Goal: Task Accomplishment & Management: Use online tool/utility

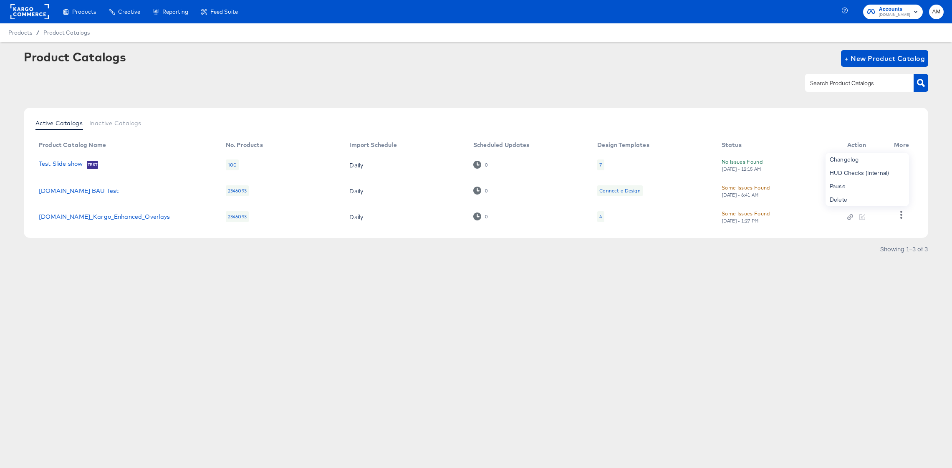
click at [22, 10] on rect at bounding box center [29, 11] width 38 height 15
click at [40, 14] on rect at bounding box center [29, 11] width 38 height 15
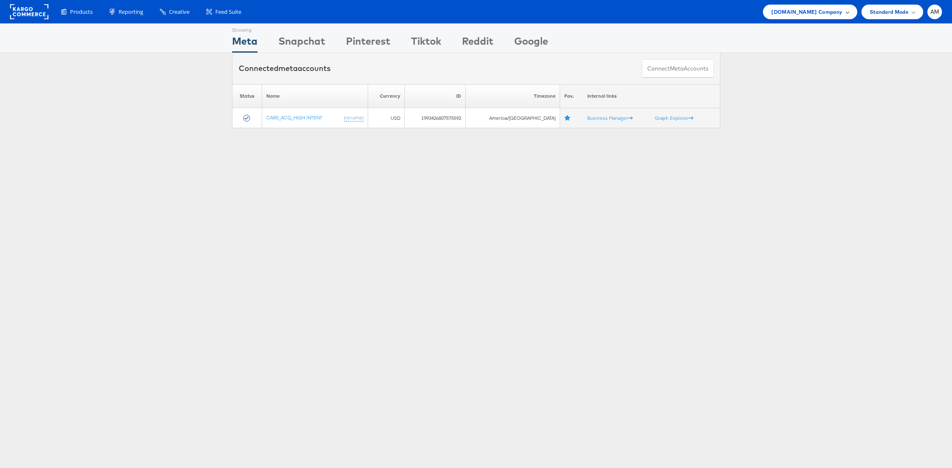
click at [797, 10] on span "Cars.com Company" at bounding box center [806, 12] width 71 height 9
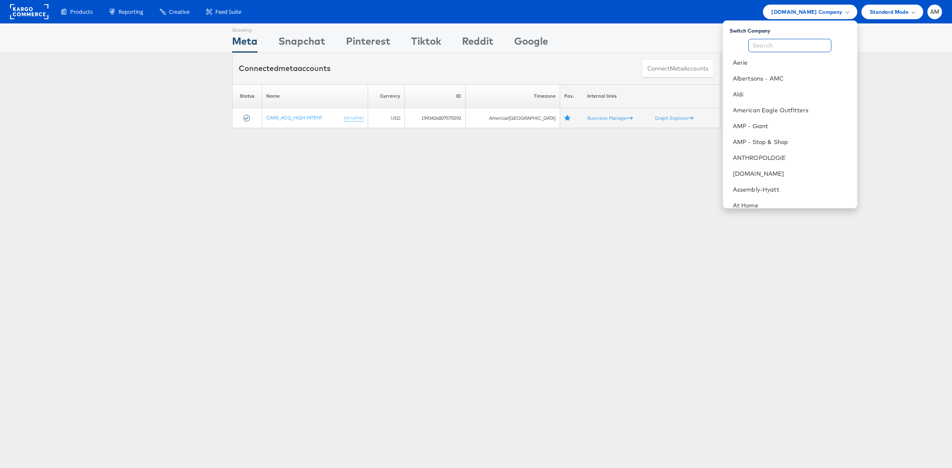
click at [784, 44] on input "text" at bounding box center [790, 45] width 83 height 13
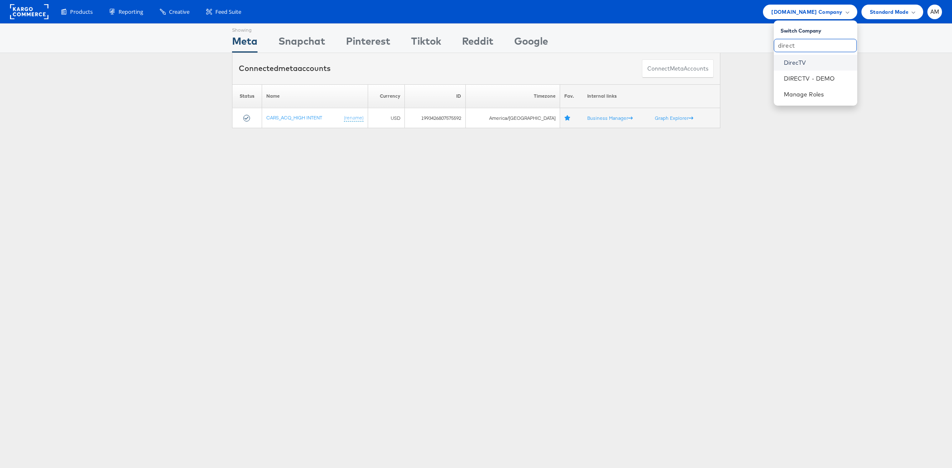
type input "direct"
click at [789, 64] on link "DirecTV" at bounding box center [817, 62] width 67 height 8
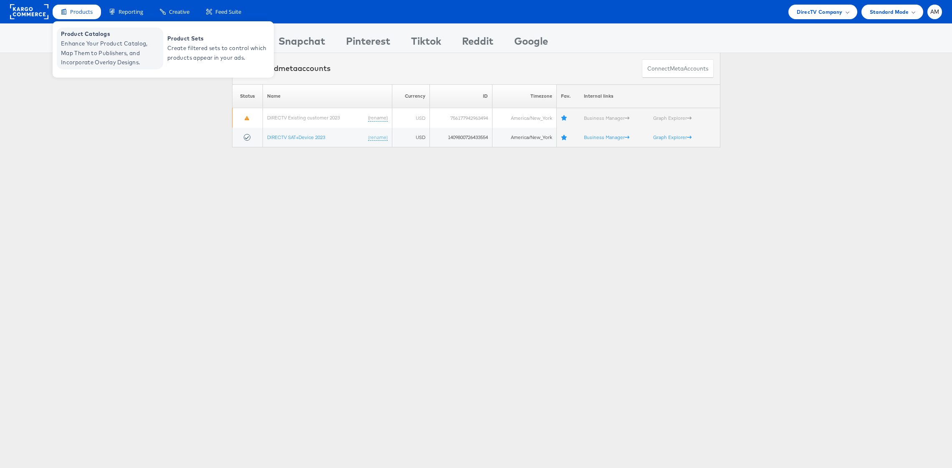
click at [93, 48] on span "Enhance Your Product Catalog, Map Them to Publishers, and Incorporate Overlay D…" at bounding box center [111, 53] width 100 height 28
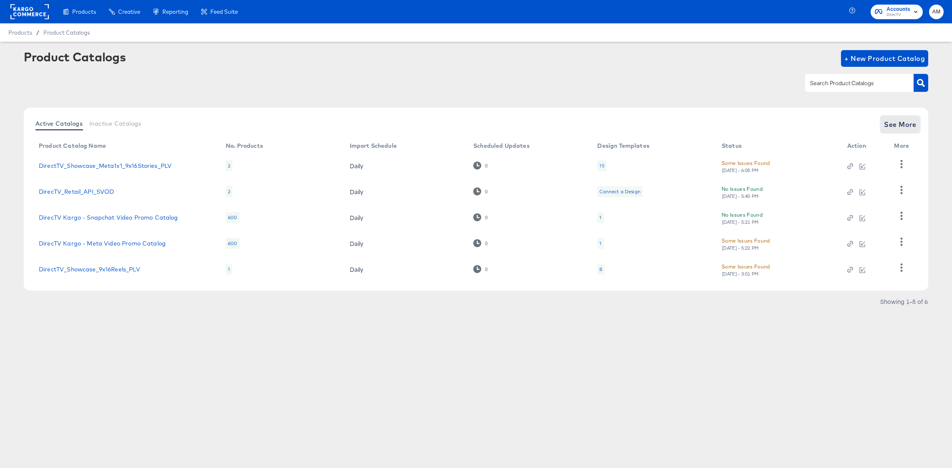
click at [904, 122] on span "See More" at bounding box center [900, 125] width 33 height 12
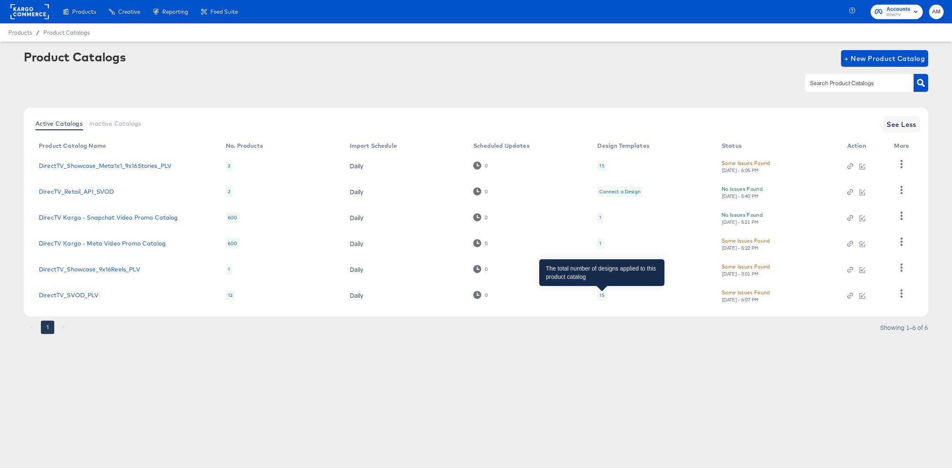
click at [602, 296] on div "15" at bounding box center [601, 295] width 5 height 7
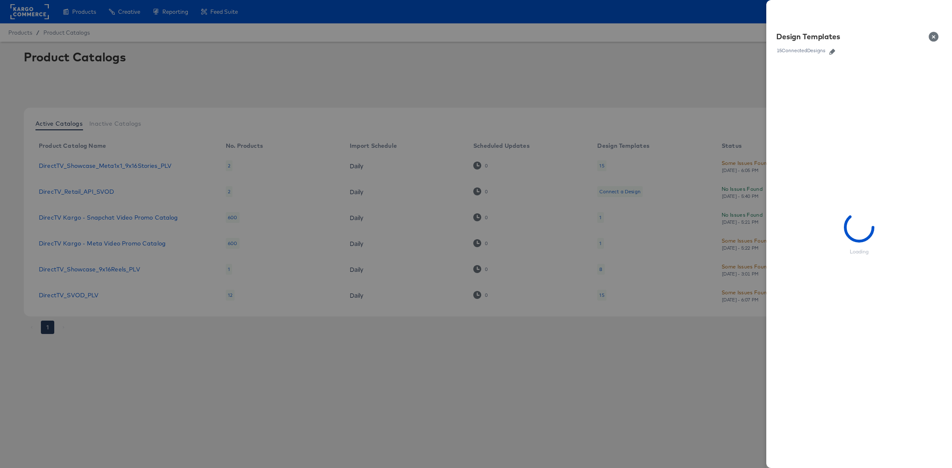
click at [834, 51] on icon "button" at bounding box center [833, 52] width 6 height 6
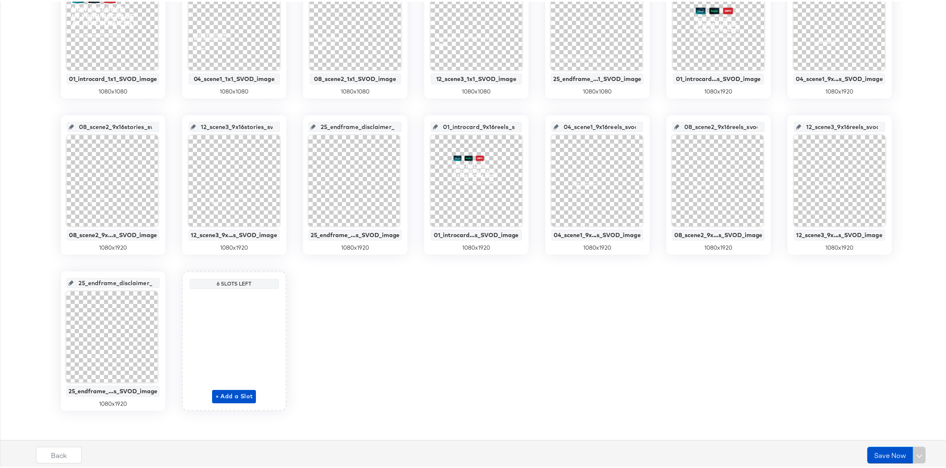
scroll to position [240, 0]
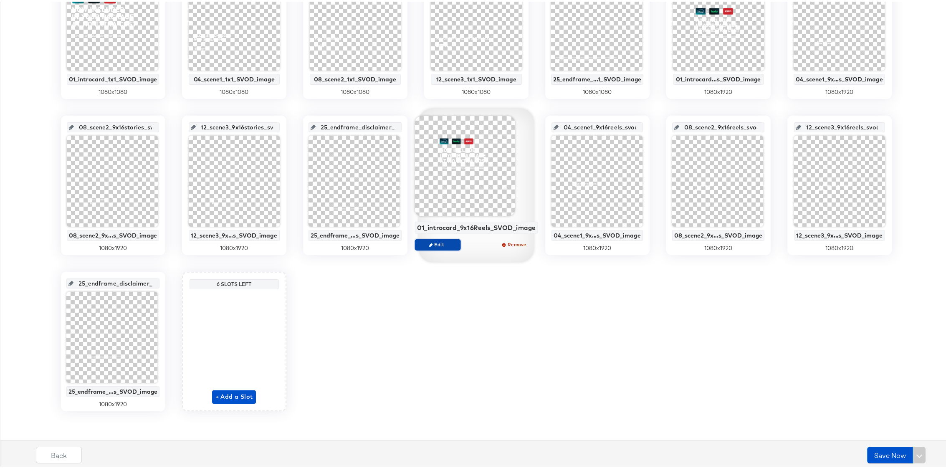
click at [440, 241] on span "Edit" at bounding box center [437, 243] width 38 height 6
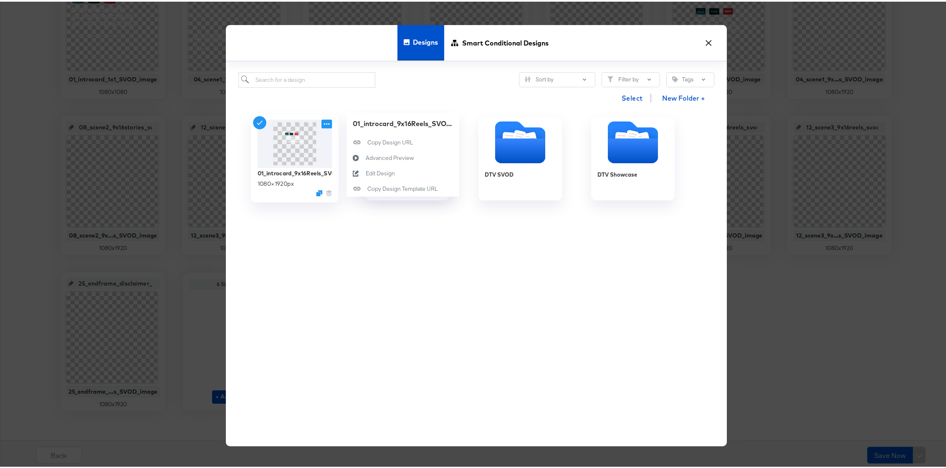
click at [325, 121] on icon at bounding box center [326, 122] width 10 height 9
click at [365, 172] on div "Edit Design Edit Design" at bounding box center [365, 172] width 0 height 0
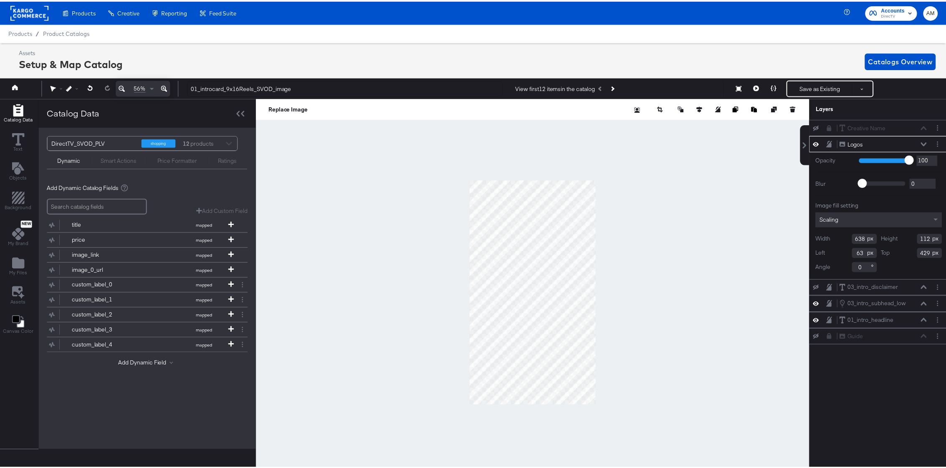
scroll to position [0, 2]
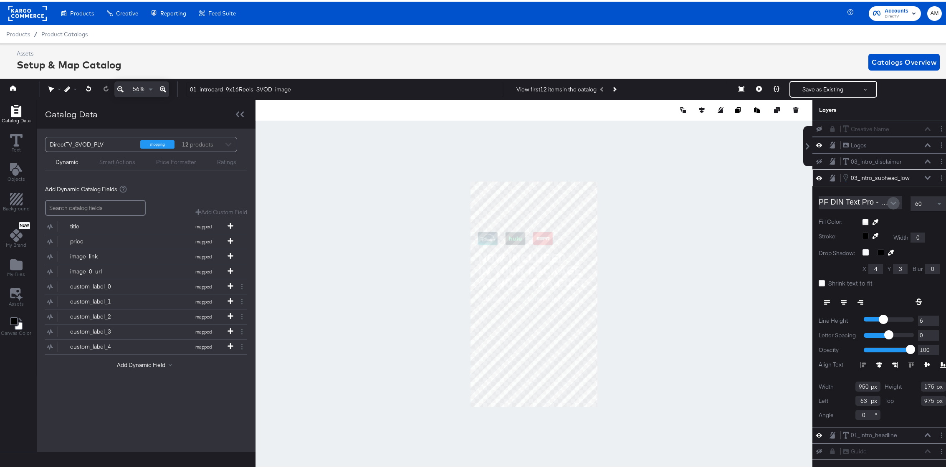
click at [890, 201] on button "Open" at bounding box center [893, 201] width 13 height 13
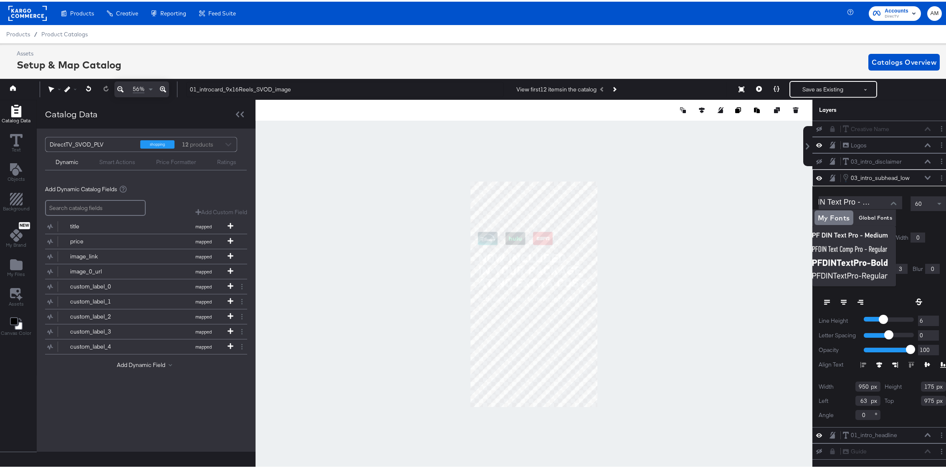
scroll to position [0, 0]
click at [854, 246] on img at bounding box center [853, 247] width 83 height 13
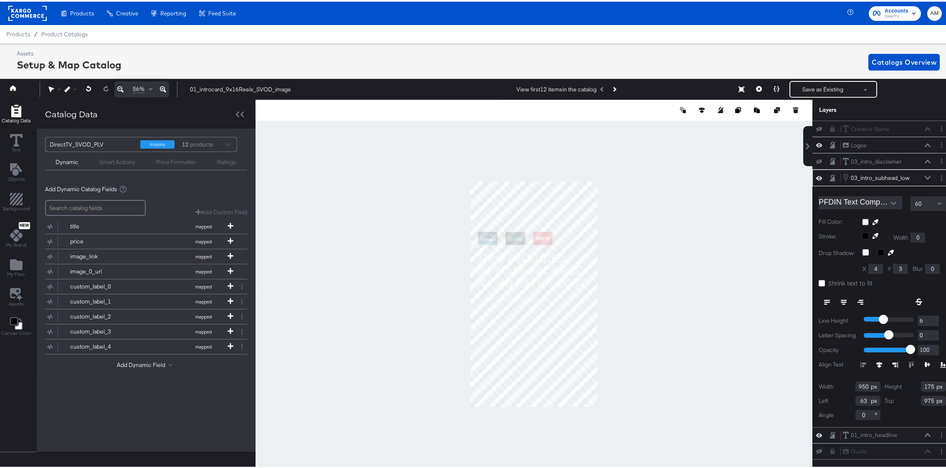
click at [890, 201] on icon "Open" at bounding box center [893, 201] width 6 height 3
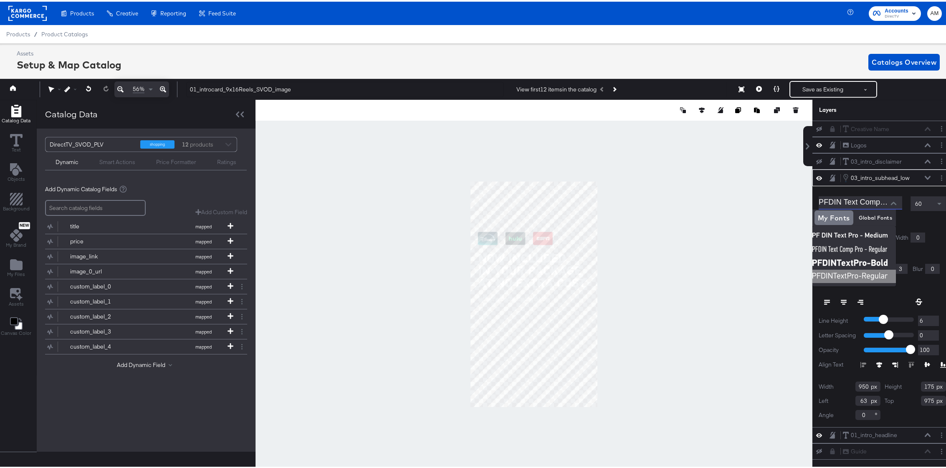
click at [878, 273] on img at bounding box center [853, 274] width 83 height 13
type input "PFDINTextPro-Regular"
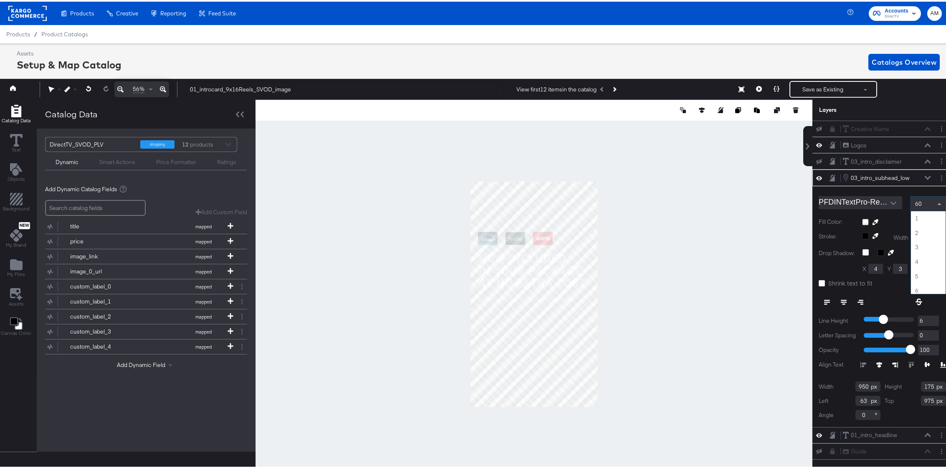
click at [935, 201] on span at bounding box center [940, 202] width 10 height 14
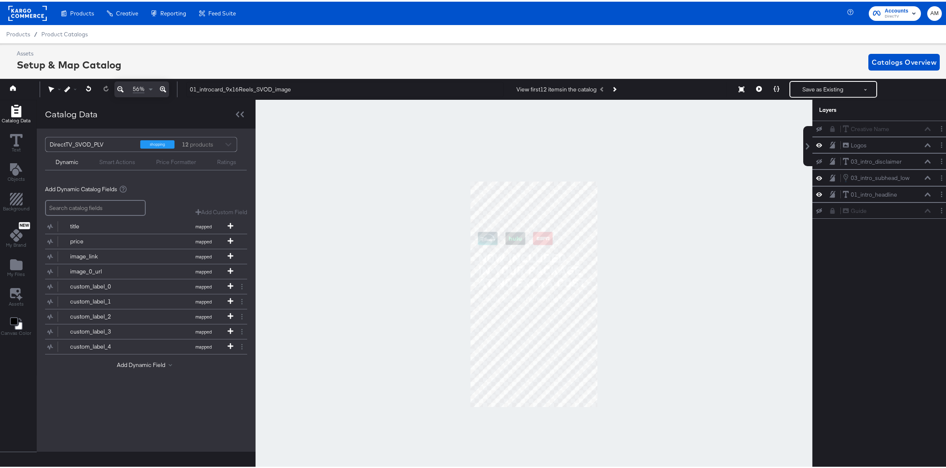
click at [613, 272] on div at bounding box center [533, 292] width 557 height 389
click at [807, 90] on button "Save as Existing" at bounding box center [822, 87] width 65 height 15
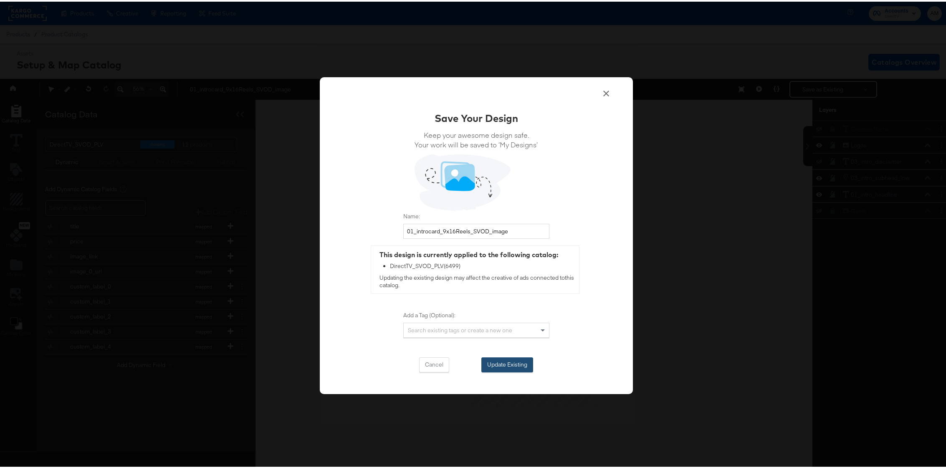
click at [497, 364] on button "Update Existing" at bounding box center [507, 363] width 52 height 15
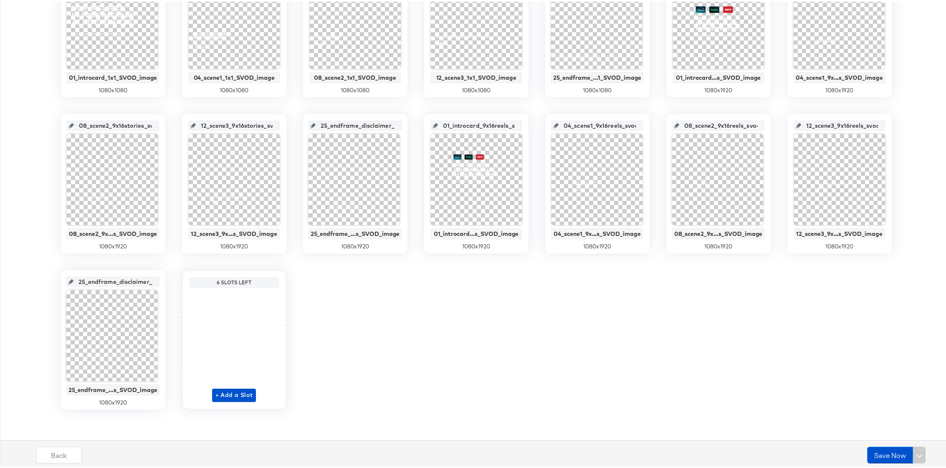
scroll to position [0, 0]
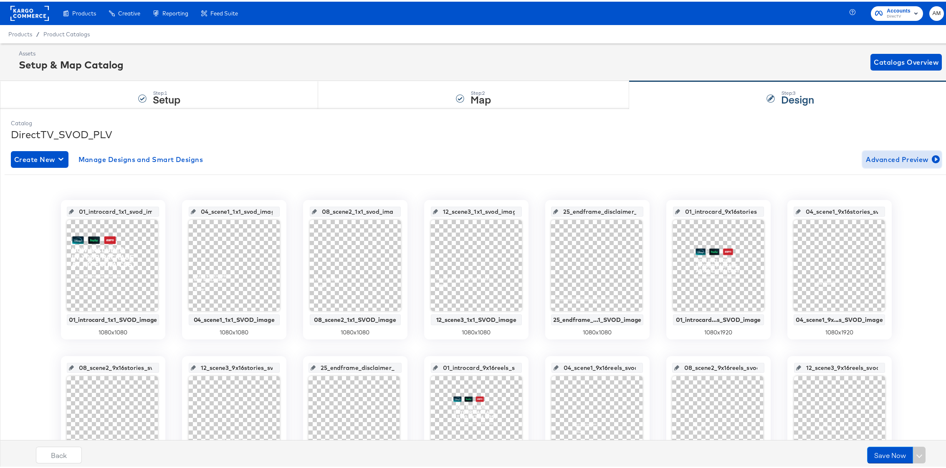
click at [870, 157] on span "Advanced Preview" at bounding box center [902, 158] width 72 height 12
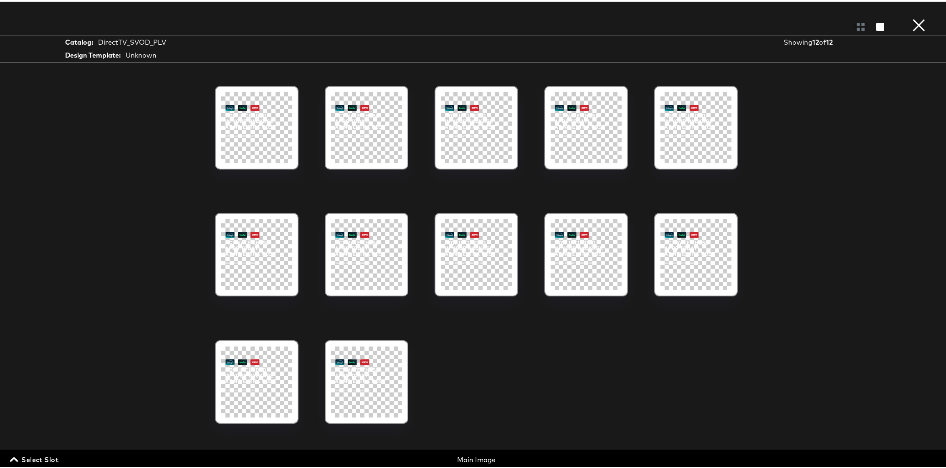
click at [44, 458] on span "Select Slot" at bounding box center [35, 458] width 47 height 12
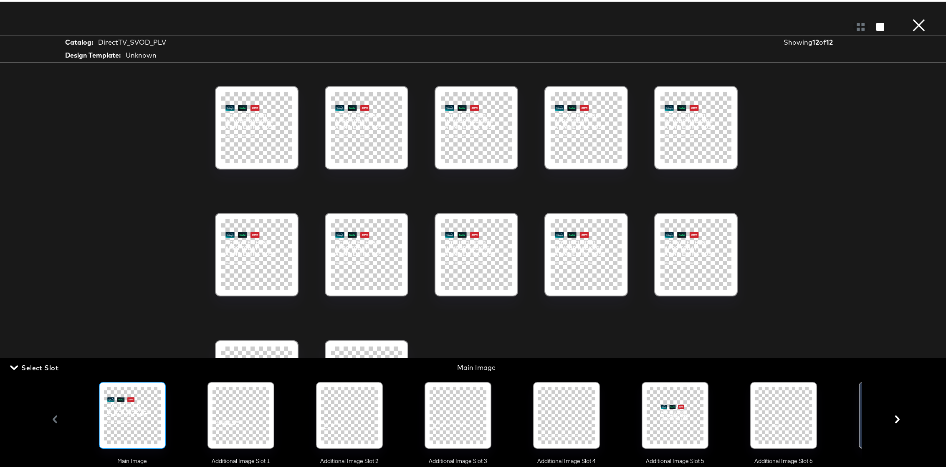
scroll to position [242, 0]
click at [893, 420] on icon "button" at bounding box center [897, 418] width 8 height 8
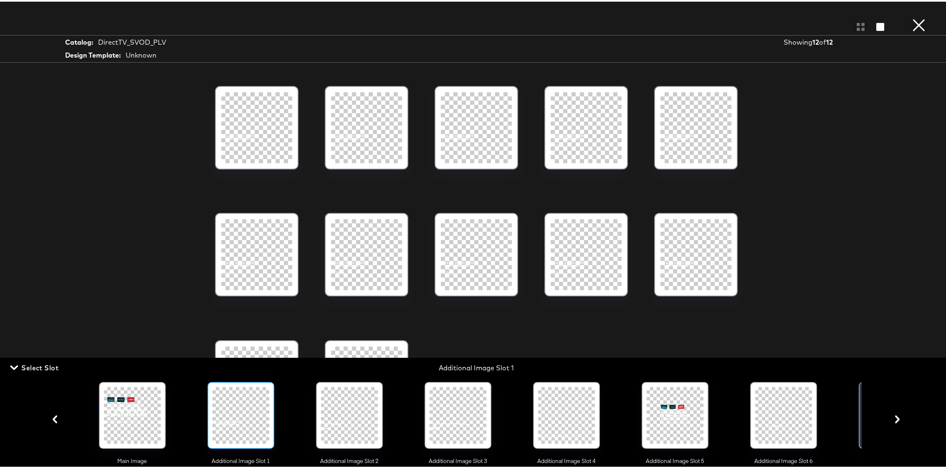
click at [893, 420] on icon "button" at bounding box center [897, 418] width 8 height 8
click at [895, 420] on icon "button" at bounding box center [897, 418] width 5 height 8
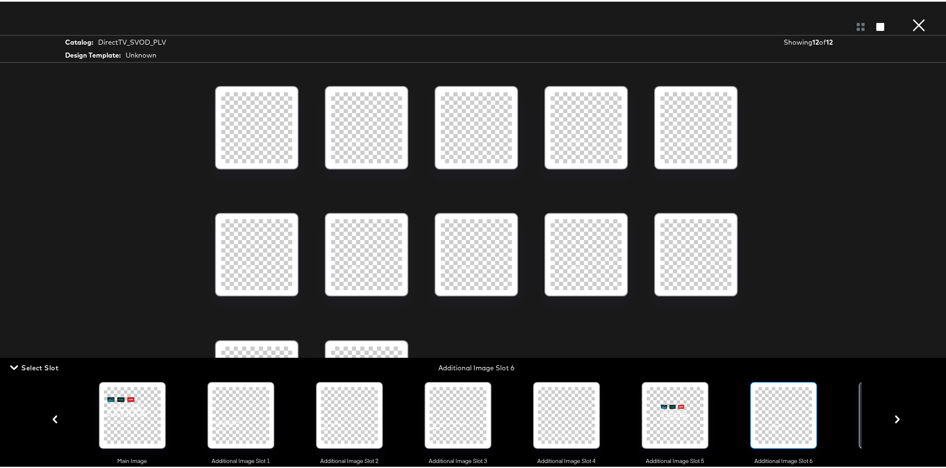
click at [895, 420] on icon "button" at bounding box center [897, 418] width 5 height 8
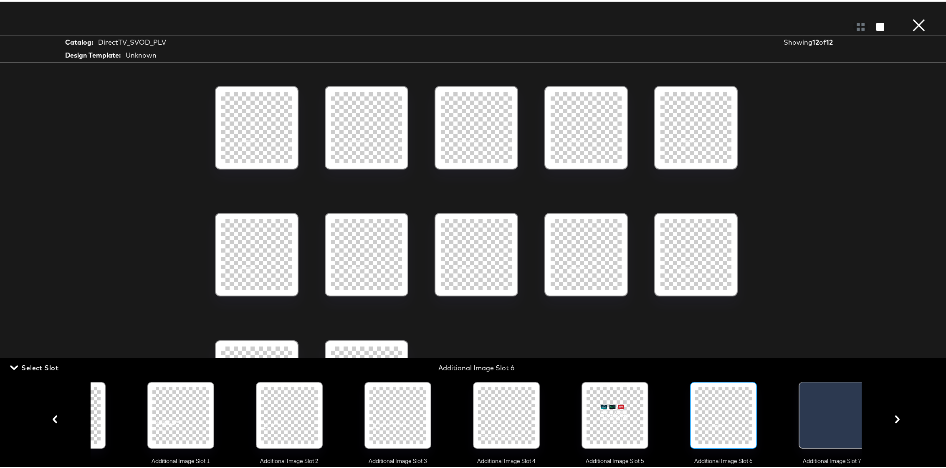
click at [895, 420] on icon "button" at bounding box center [897, 418] width 5 height 8
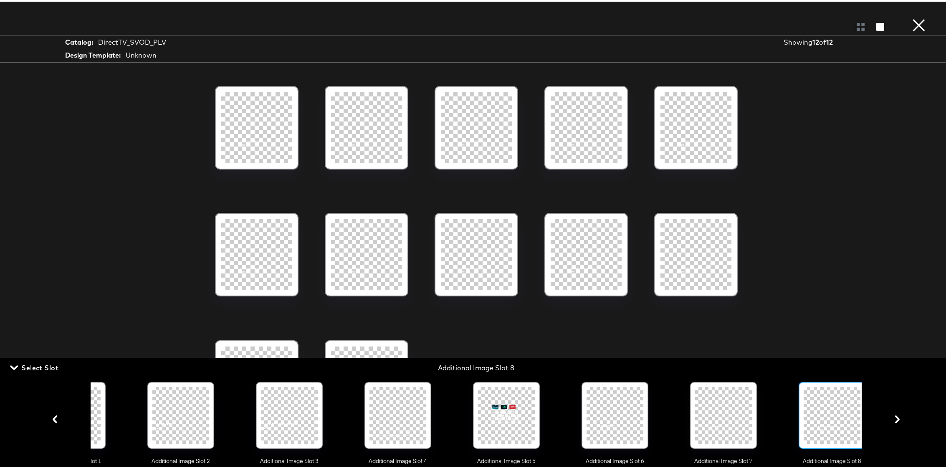
click at [893, 421] on icon "button" at bounding box center [897, 418] width 8 height 8
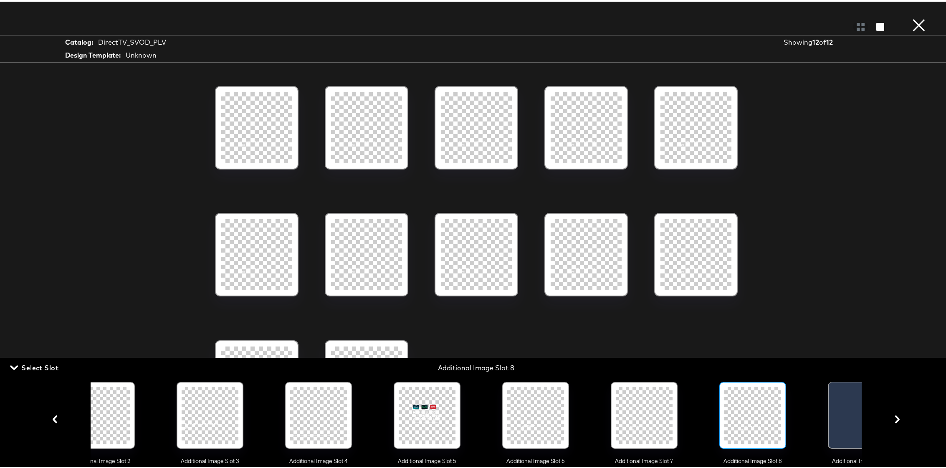
click at [893, 421] on icon "button" at bounding box center [897, 418] width 8 height 8
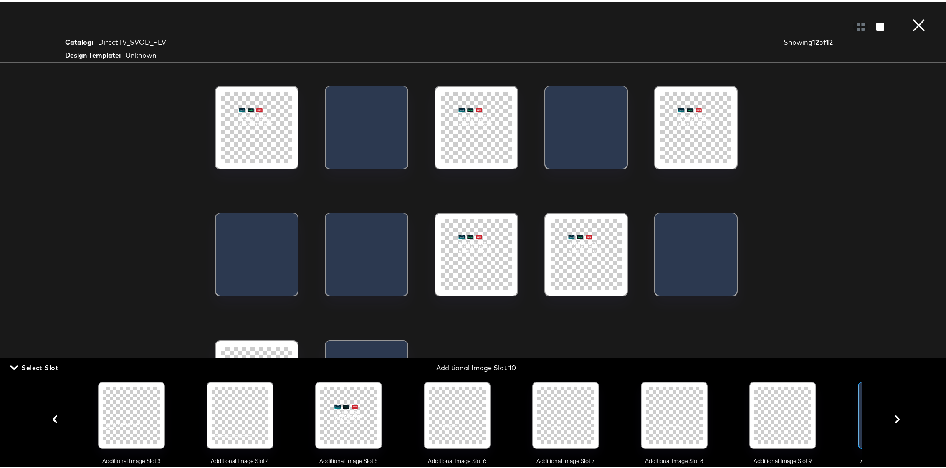
click at [893, 421] on icon "button" at bounding box center [897, 418] width 8 height 8
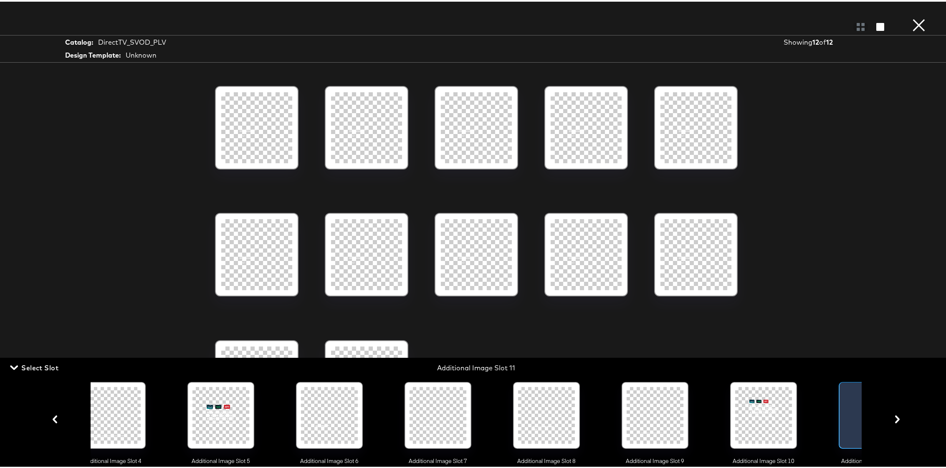
click at [893, 421] on icon "button" at bounding box center [897, 418] width 8 height 8
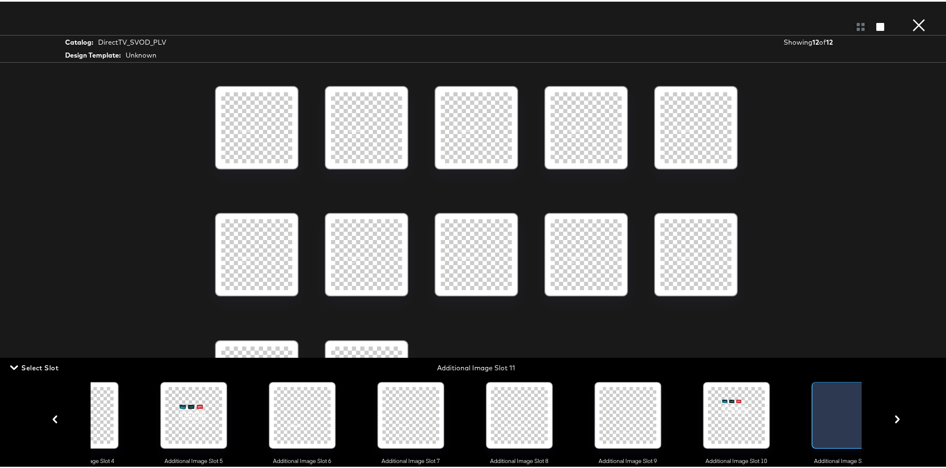
click at [893, 421] on icon "button" at bounding box center [897, 418] width 8 height 8
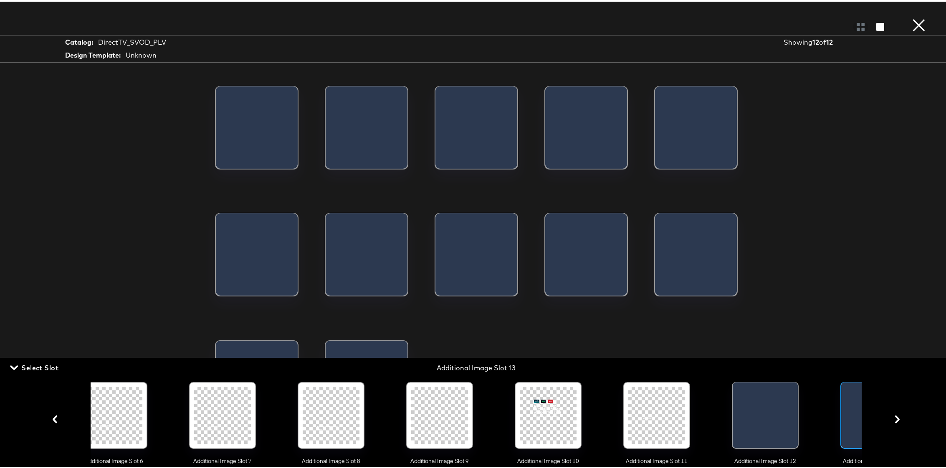
click at [893, 421] on icon "button" at bounding box center [897, 418] width 8 height 8
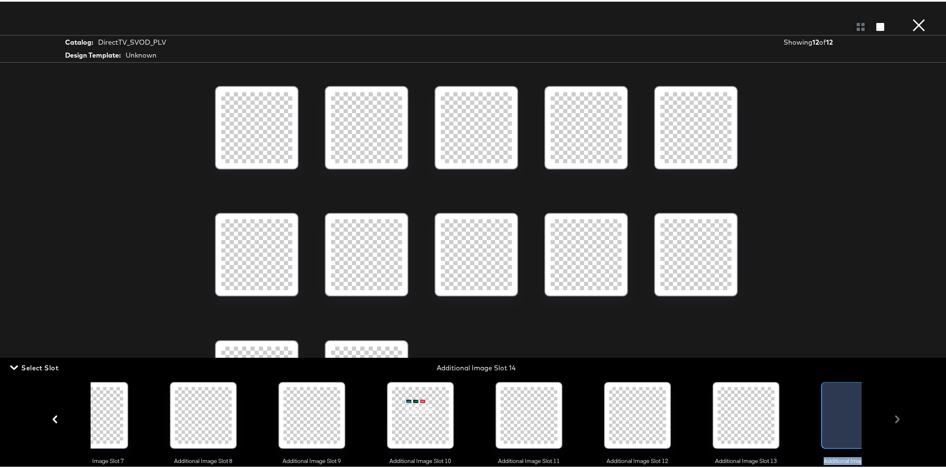
click at [890, 421] on div "Main Image Additional Image Slot 1 Additional Image Slot 2 Additional Image Slo…" at bounding box center [476, 417] width 857 height 91
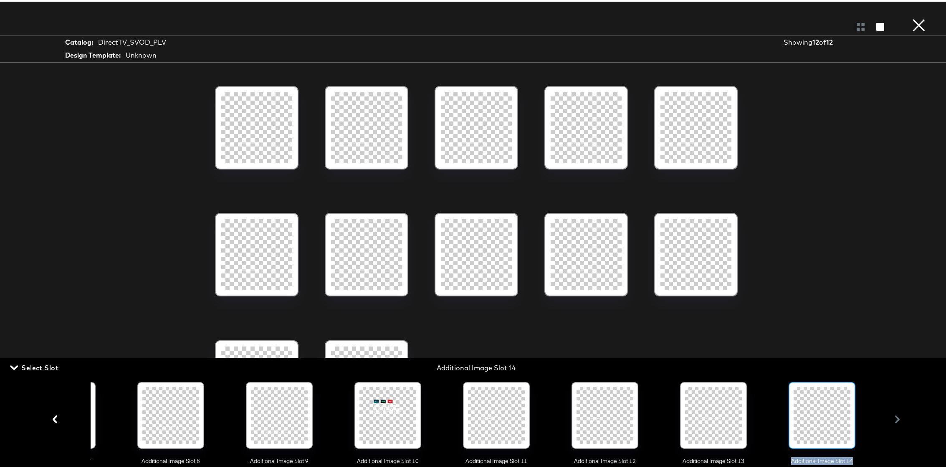
click at [890, 421] on div "Main Image Additional Image Slot 1 Additional Image Slot 2 Additional Image Slo…" at bounding box center [476, 417] width 857 height 91
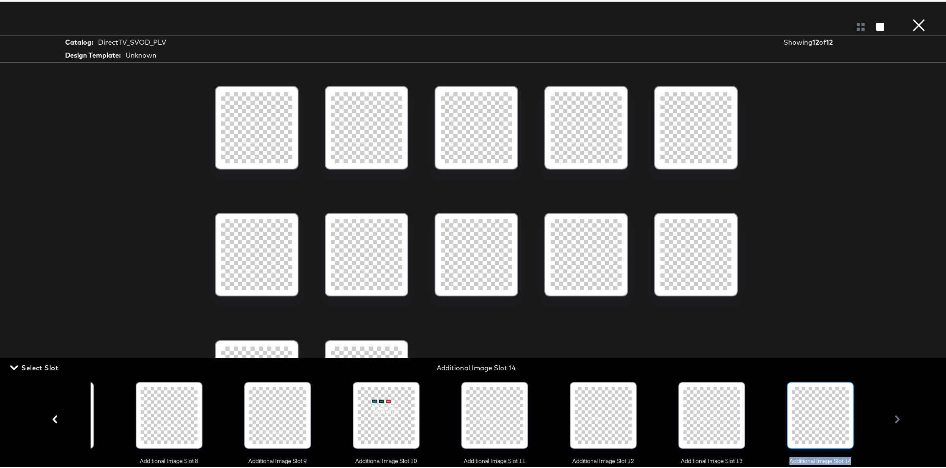
scroll to position [0, 837]
click at [890, 421] on div "Main Image Additional Image Slot 1 Additional Image Slot 2 Additional Image Slo…" at bounding box center [476, 417] width 857 height 91
click at [377, 416] on div at bounding box center [386, 413] width 57 height 57
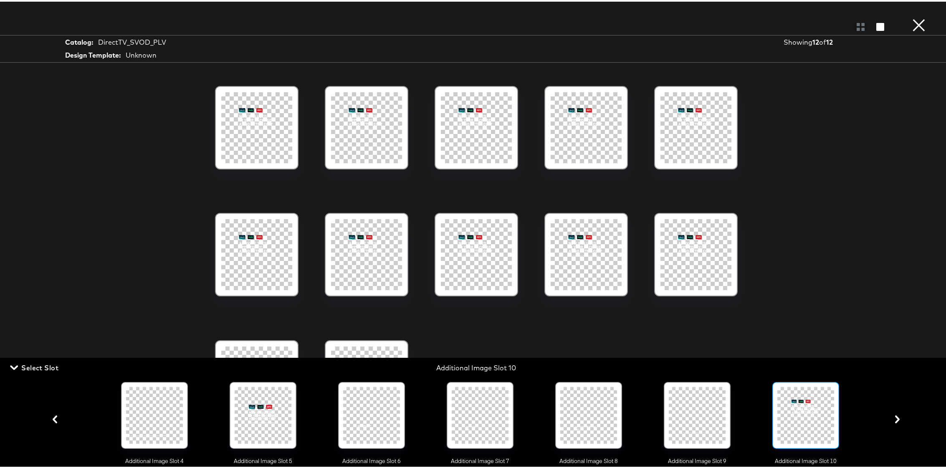
scroll to position [0, 402]
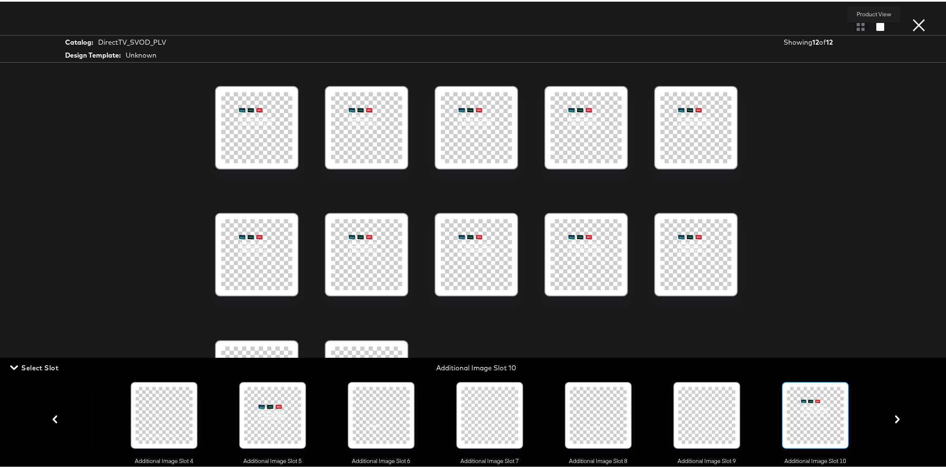
click at [876, 25] on icon "button" at bounding box center [880, 25] width 8 height 8
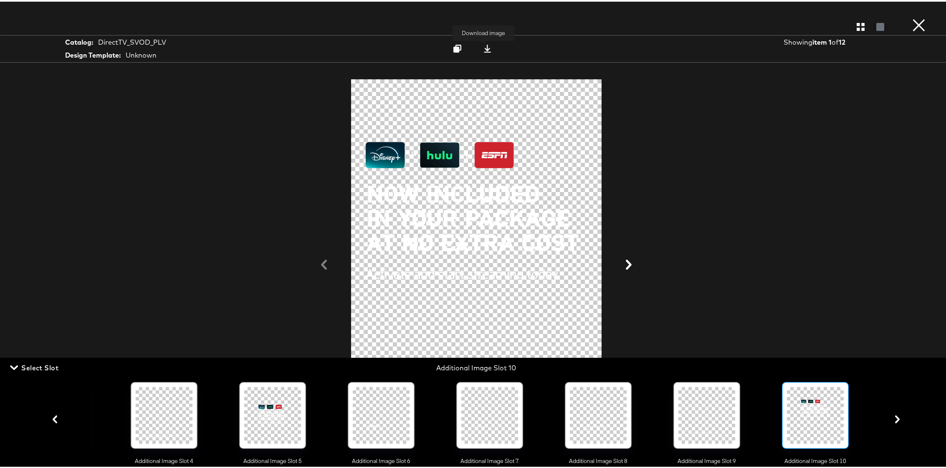
click at [484, 46] on icon at bounding box center [487, 47] width 7 height 8
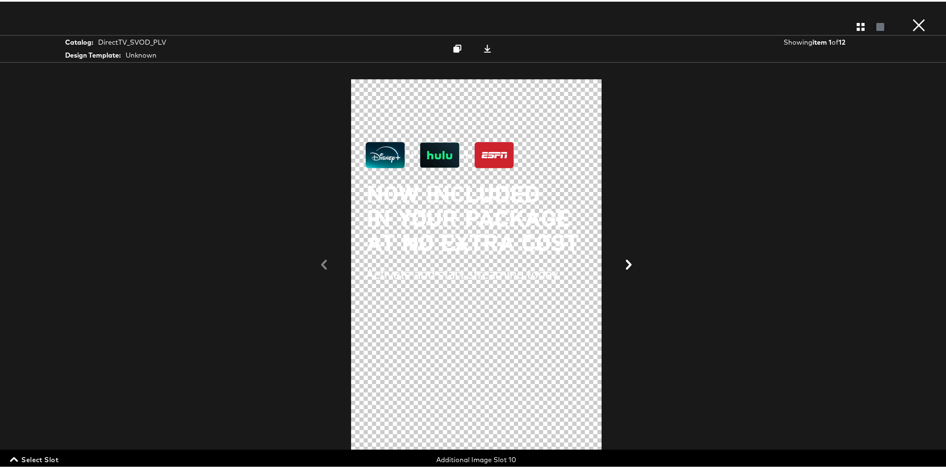
click at [627, 263] on icon at bounding box center [629, 263] width 6 height 10
click at [483, 46] on icon at bounding box center [487, 47] width 8 height 8
click at [914, 17] on button "×" at bounding box center [919, 8] width 17 height 17
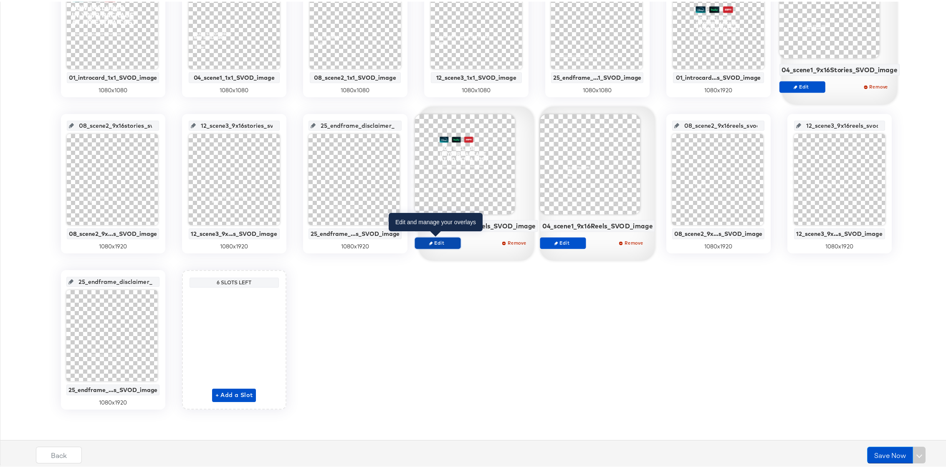
click at [432, 238] on span "Edit" at bounding box center [437, 241] width 38 height 6
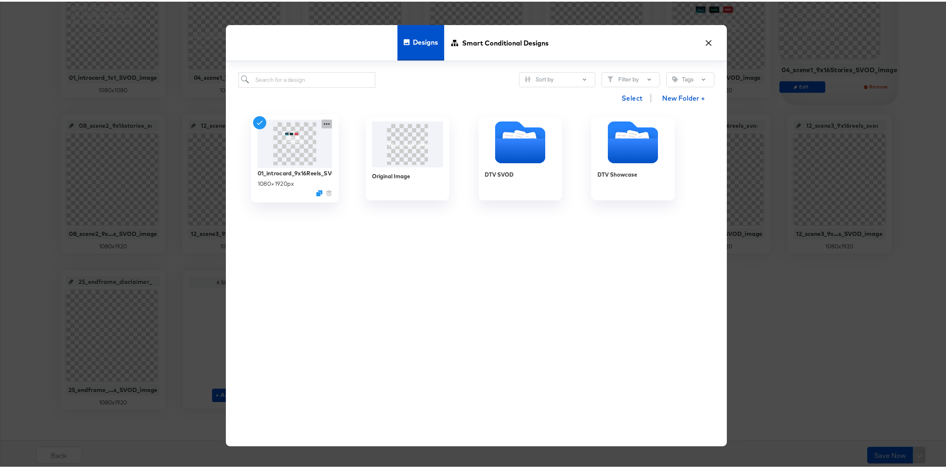
click at [321, 120] on icon at bounding box center [326, 122] width 10 height 9
click at [374, 236] on div "01_introcard_9x16Reels_SVOD_image 1080 × 1920 px 01_introcard_9x16Reels_SVOD_im…" at bounding box center [476, 276] width 476 height 338
click at [708, 40] on button "×" at bounding box center [708, 39] width 15 height 15
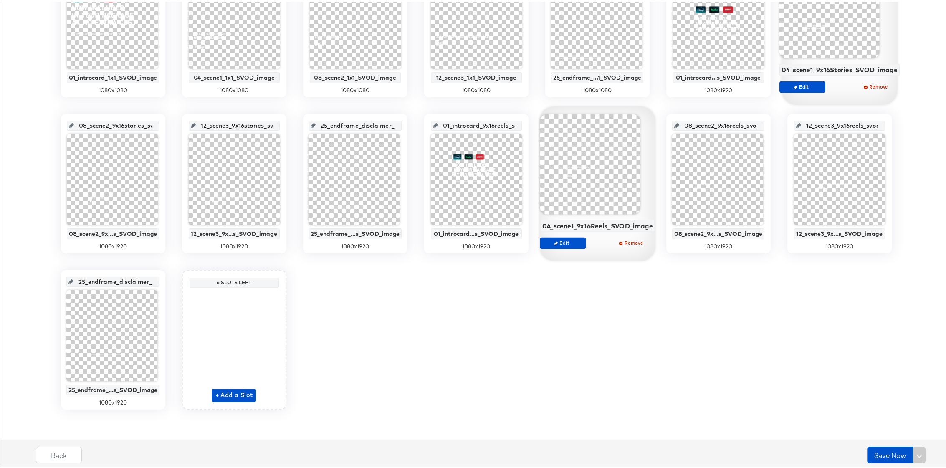
scroll to position [108, 0]
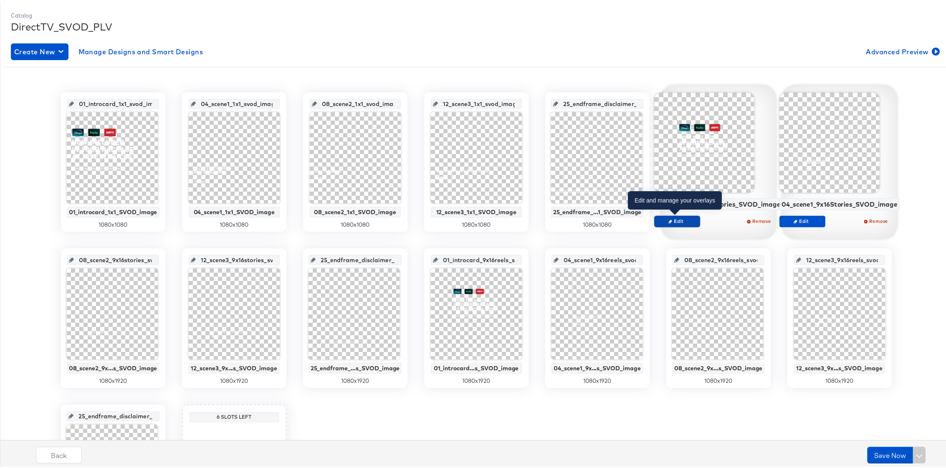
click at [676, 222] on span "Edit" at bounding box center [677, 219] width 38 height 6
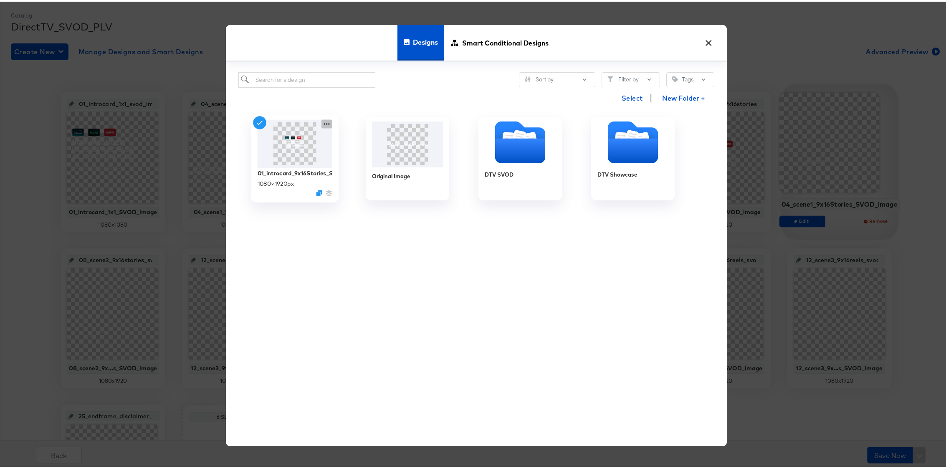
click at [321, 122] on icon at bounding box center [326, 122] width 10 height 9
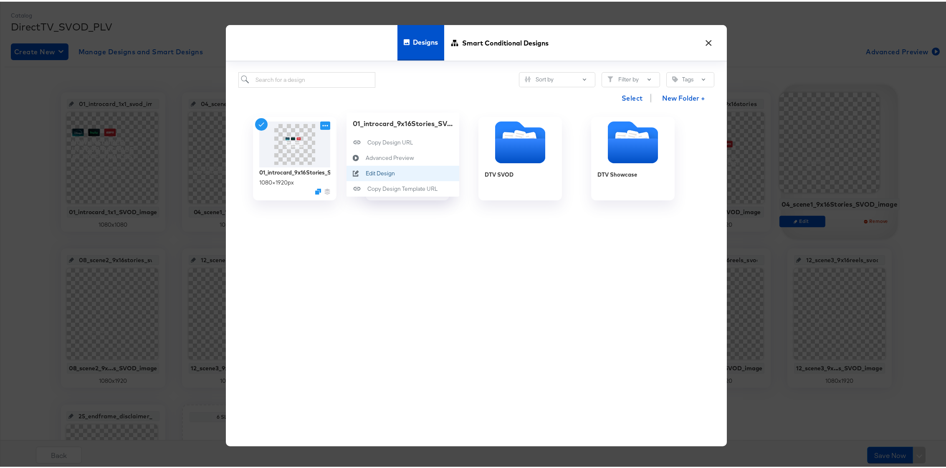
click at [365, 172] on div "Edit Design Edit Design" at bounding box center [365, 172] width 0 height 0
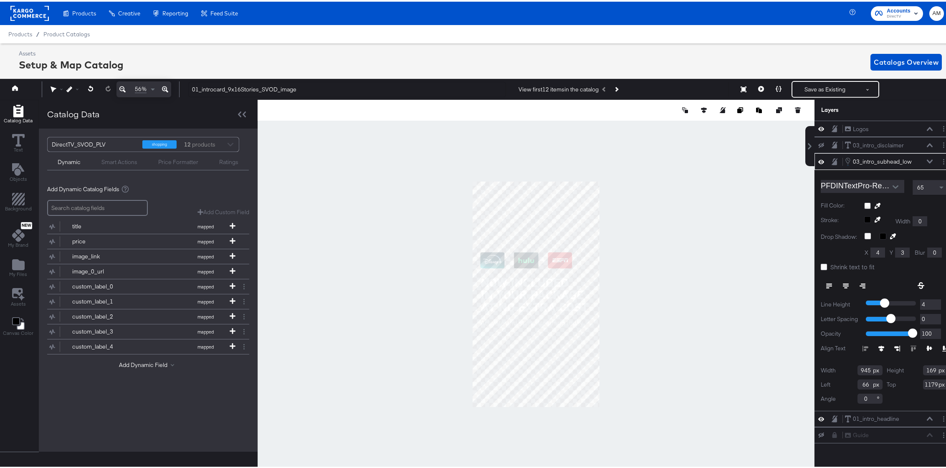
scroll to position [0, 2]
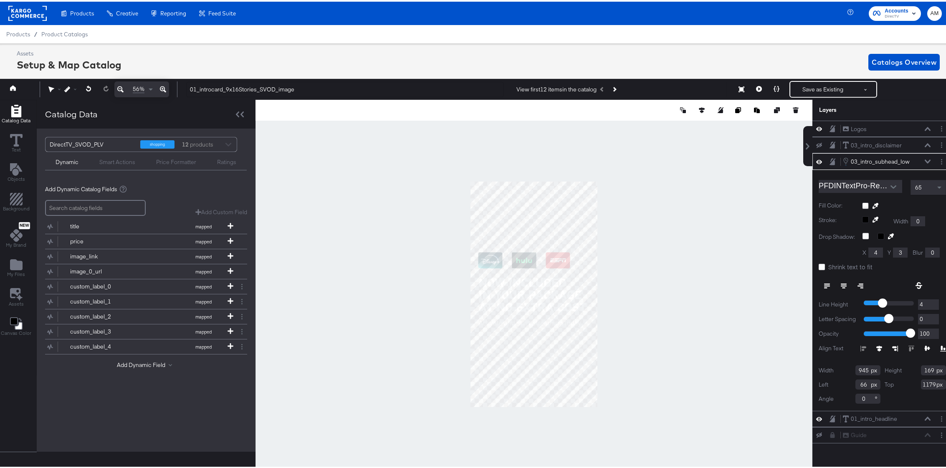
click at [890, 186] on icon "Open" at bounding box center [893, 185] width 6 height 6
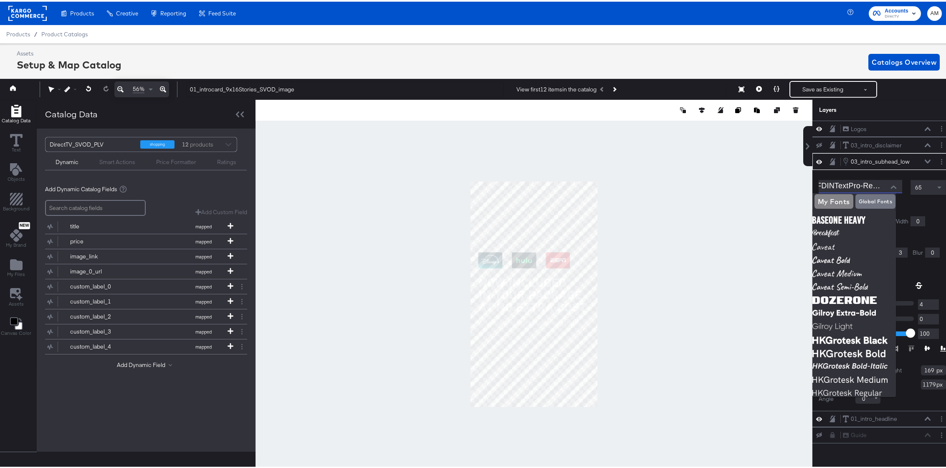
scroll to position [0, 0]
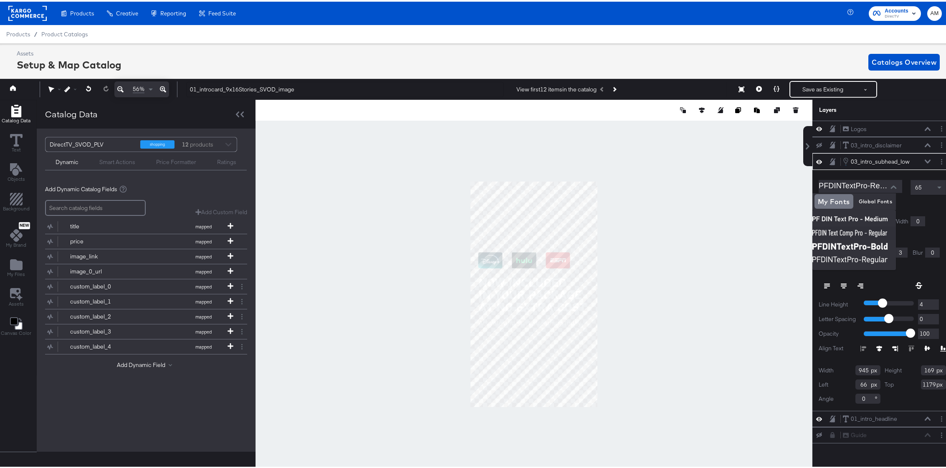
click at [935, 225] on div "PFDINTextPro-Regular 65 Fill Color: Stroke: Width 0 Drop Shadow: X 4 Y 3 Blur 0…" at bounding box center [882, 288] width 140 height 240
click at [71, 35] on span "Product Catalogs" at bounding box center [64, 32] width 47 height 7
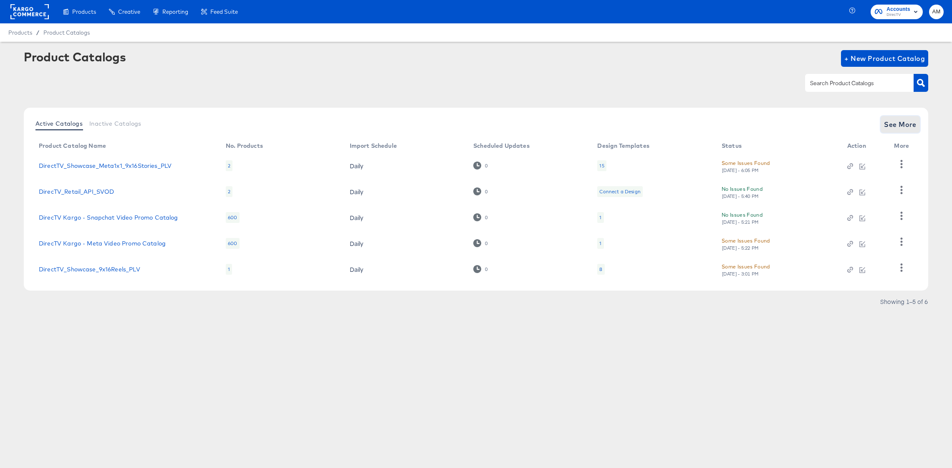
click at [895, 126] on span "See More" at bounding box center [900, 125] width 33 height 12
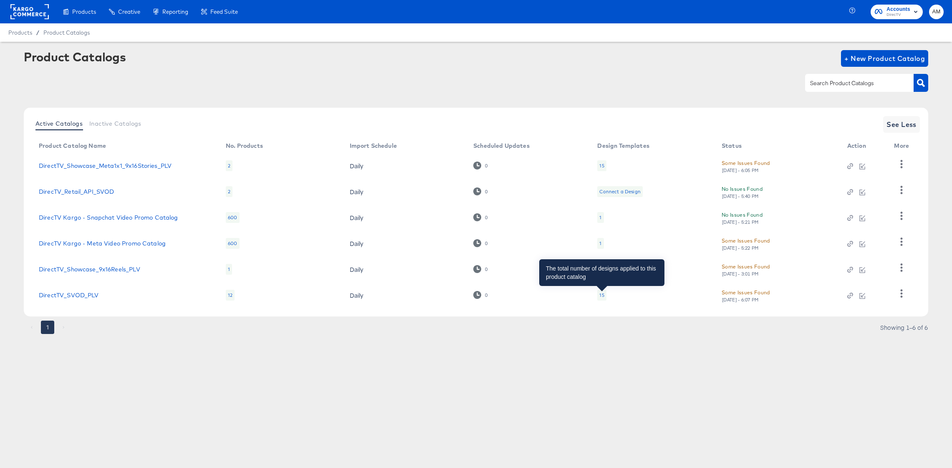
click at [602, 295] on div "15" at bounding box center [601, 295] width 5 height 7
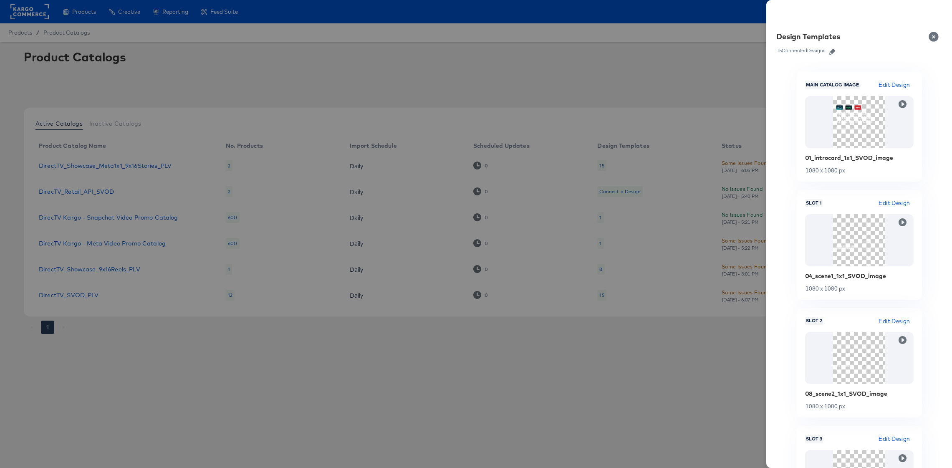
click at [834, 50] on icon "button" at bounding box center [833, 52] width 6 height 6
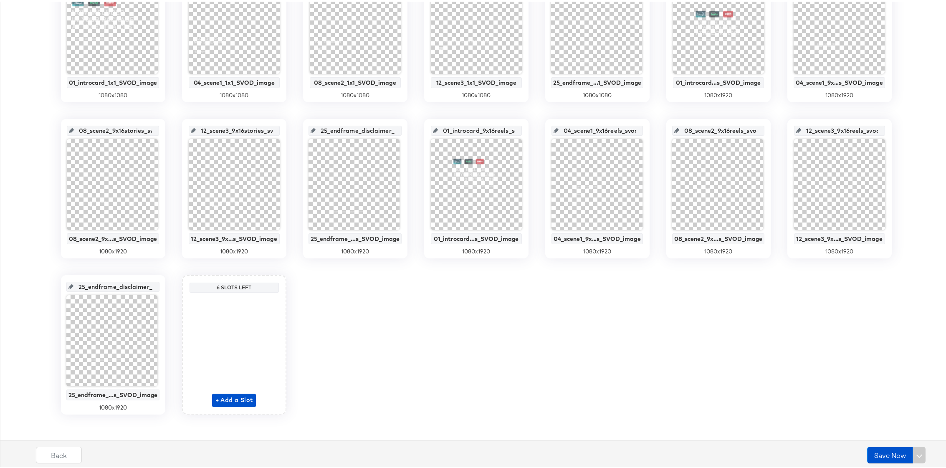
scroll to position [242, 0]
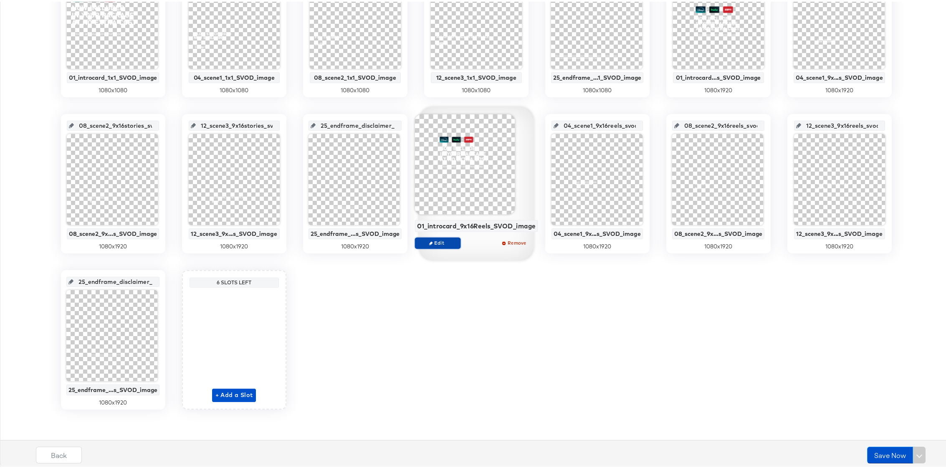
click at [436, 239] on span "Edit" at bounding box center [437, 241] width 38 height 6
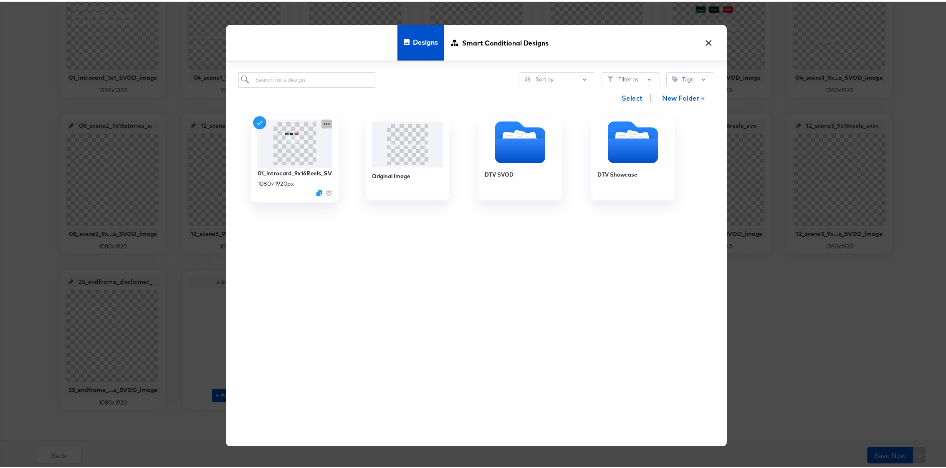
click at [321, 123] on icon at bounding box center [326, 122] width 10 height 9
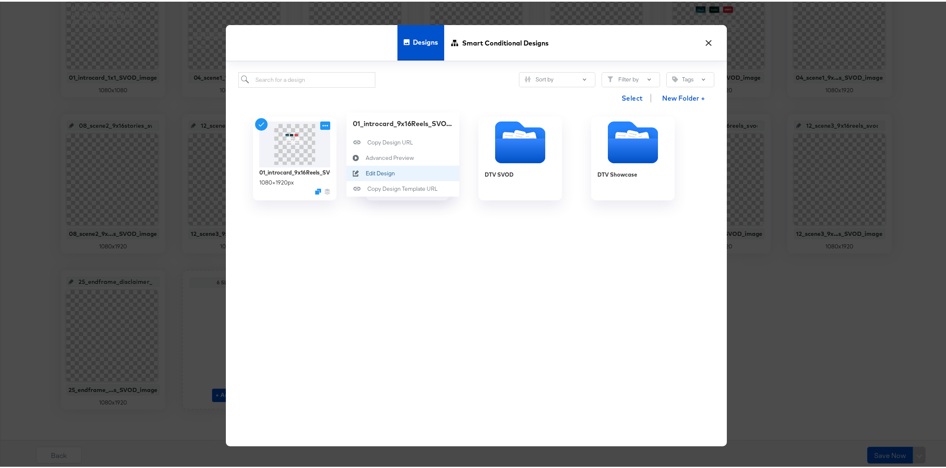
click at [357, 172] on icon at bounding box center [356, 172] width 19 height 7
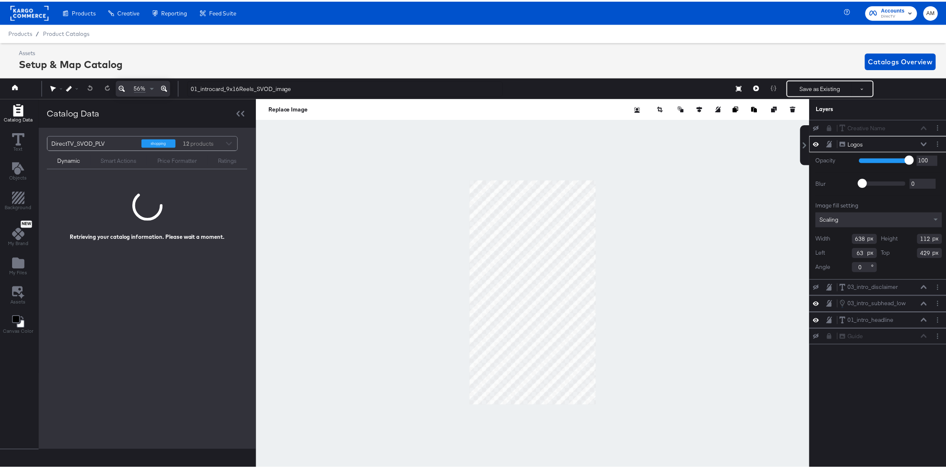
scroll to position [0, 2]
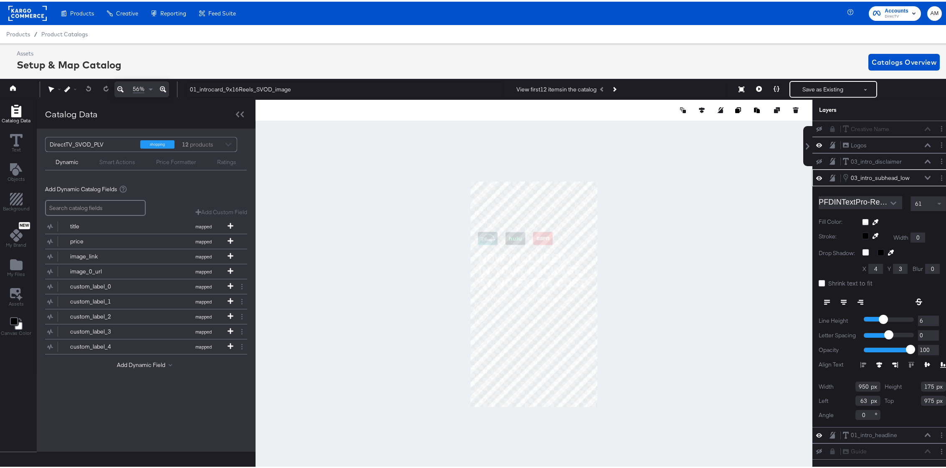
click at [936, 200] on span at bounding box center [940, 202] width 10 height 14
click at [610, 254] on div at bounding box center [533, 292] width 557 height 389
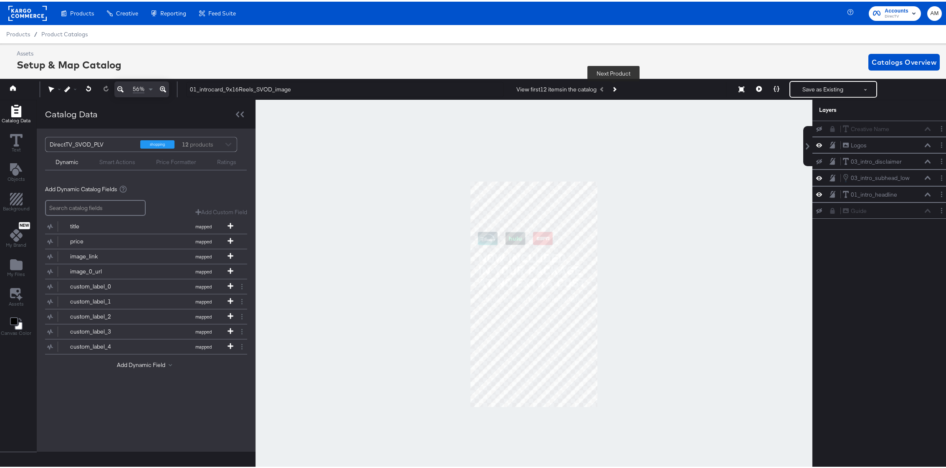
click at [614, 86] on icon "Next Product" at bounding box center [614, 88] width 5 height 5
click at [602, 87] on icon "Previous Product" at bounding box center [602, 88] width 5 height 5
click at [817, 86] on button "Save as Existing" at bounding box center [822, 87] width 65 height 15
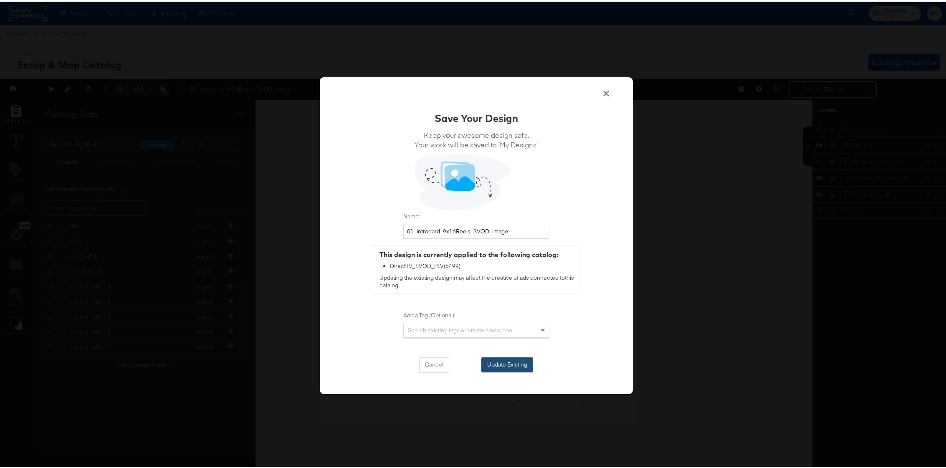
click at [509, 358] on button "Update Existing" at bounding box center [507, 363] width 52 height 15
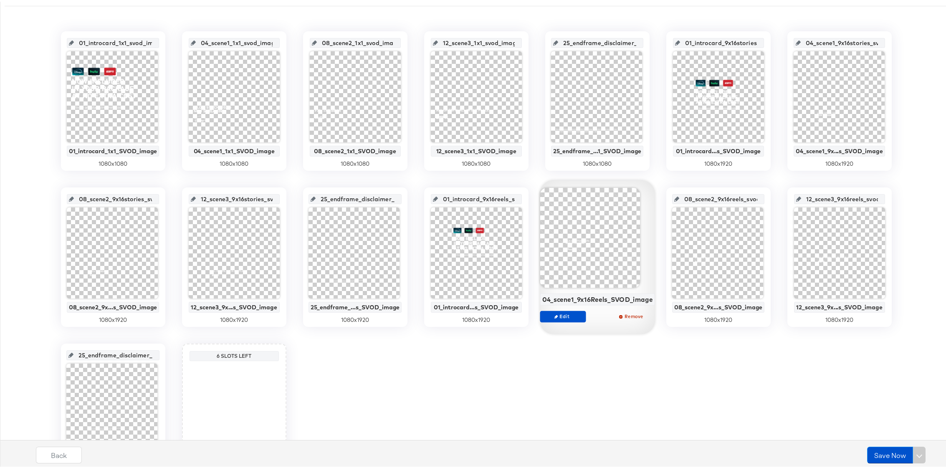
scroll to position [242, 0]
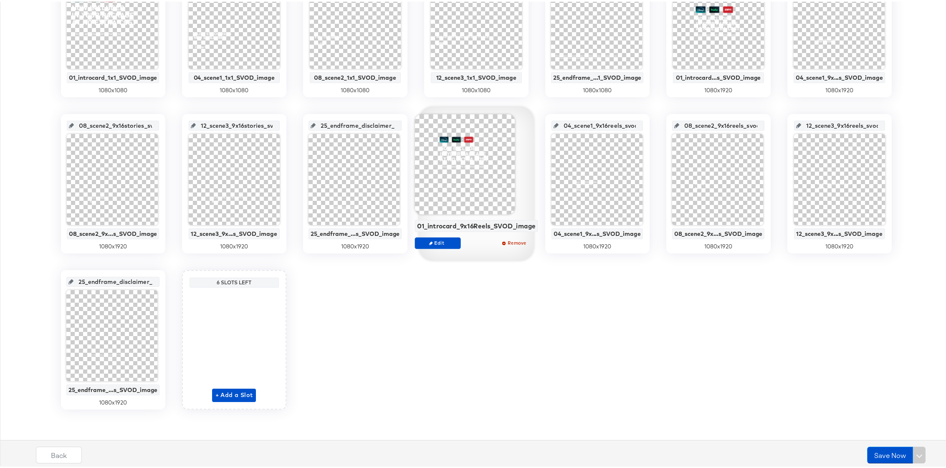
click at [493, 185] on div at bounding box center [465, 163] width 100 height 100
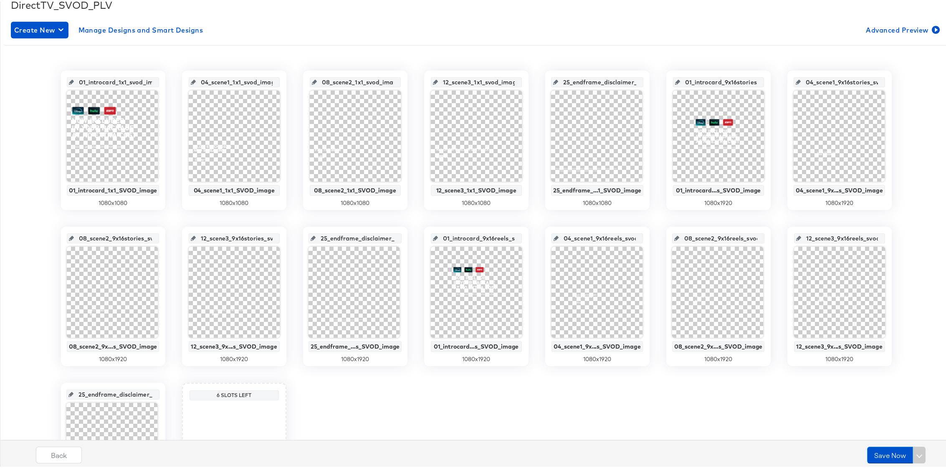
scroll to position [0, 0]
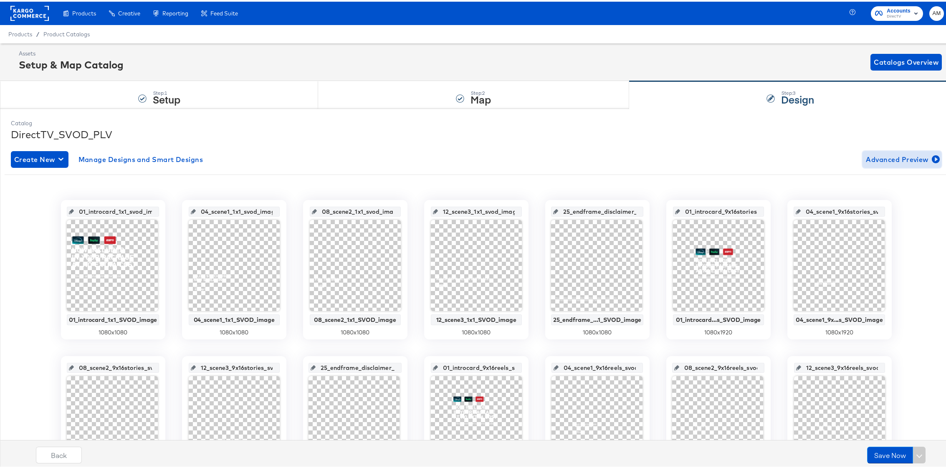
click at [889, 159] on span "Advanced Preview" at bounding box center [902, 158] width 72 height 12
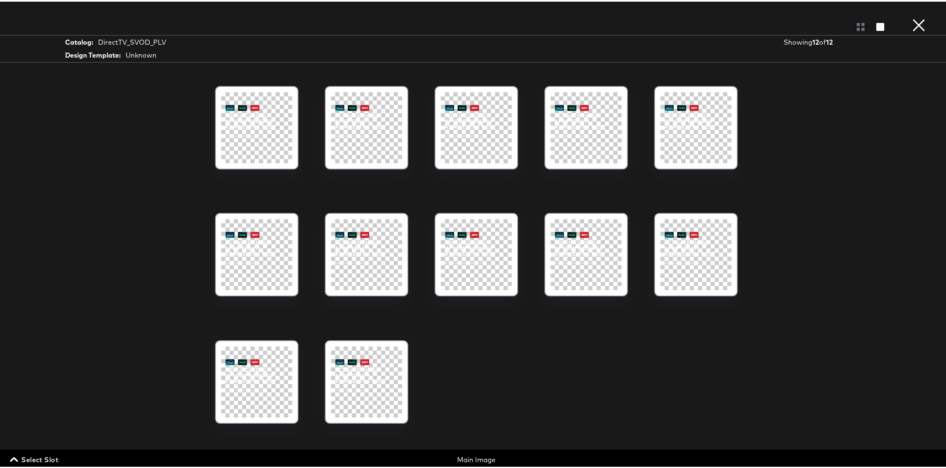
click at [42, 458] on span "Select Slot" at bounding box center [35, 458] width 47 height 12
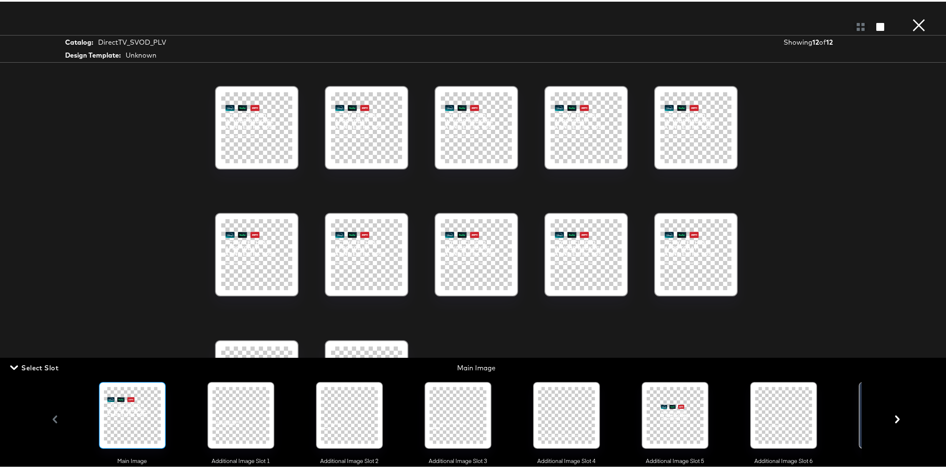
click at [895, 420] on icon "button" at bounding box center [897, 418] width 5 height 8
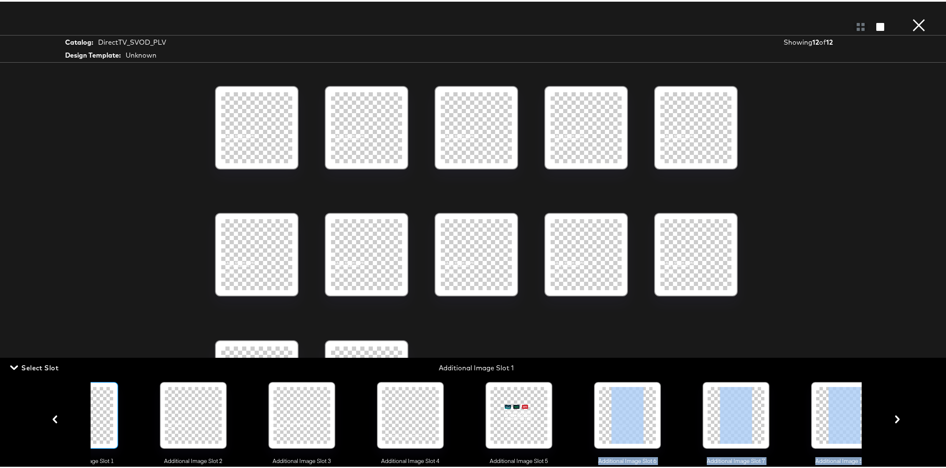
scroll to position [0, 545]
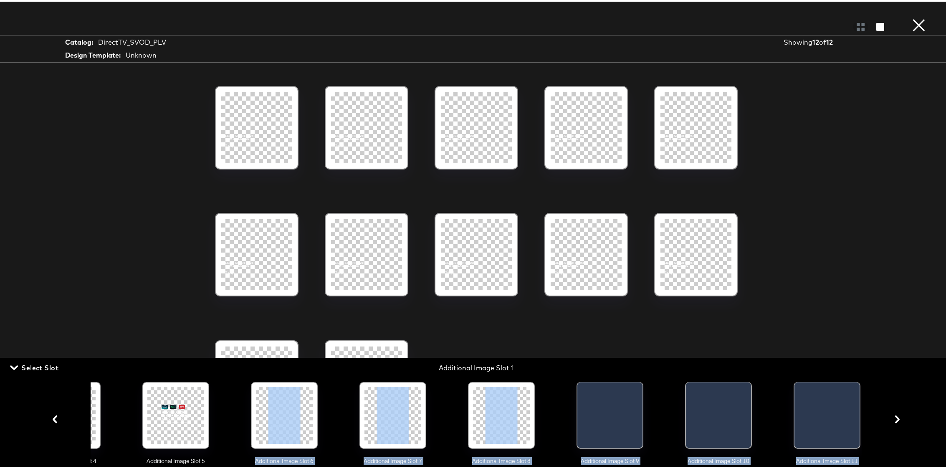
drag, startPoint x: 803, startPoint y: 423, endPoint x: 820, endPoint y: 431, distance: 18.5
click at [893, 412] on div "Main Image Additional Image Slot 1 Additional Image Slot 2 Additional Image Slo…" at bounding box center [476, 417] width 857 height 91
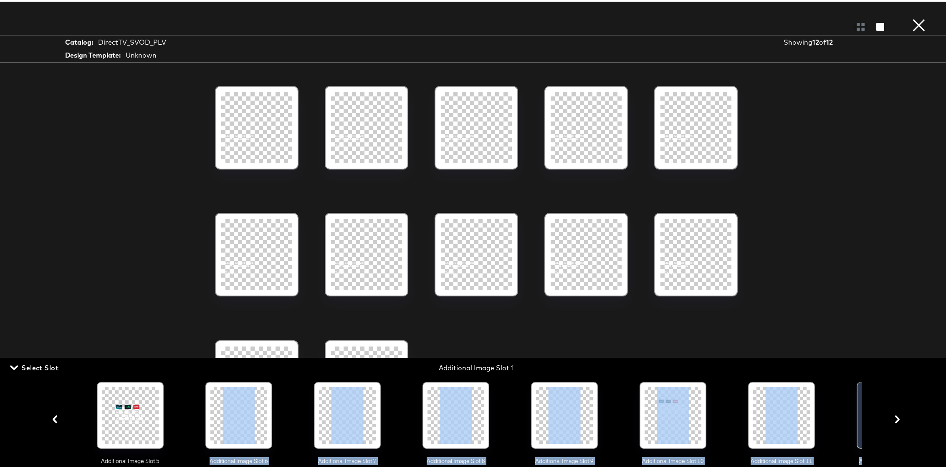
scroll to position [0, 837]
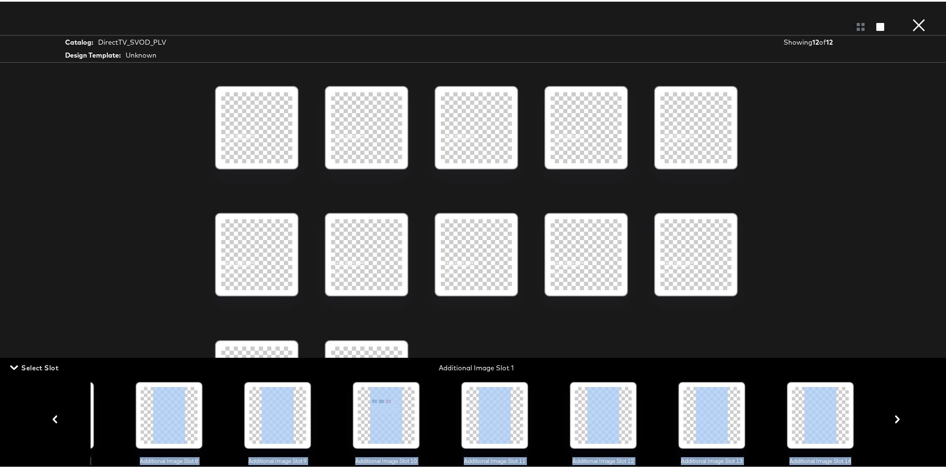
click at [887, 397] on div "Main Image Additional Image Slot 1 Additional Image Slot 2 Additional Image Slo…" at bounding box center [476, 417] width 857 height 91
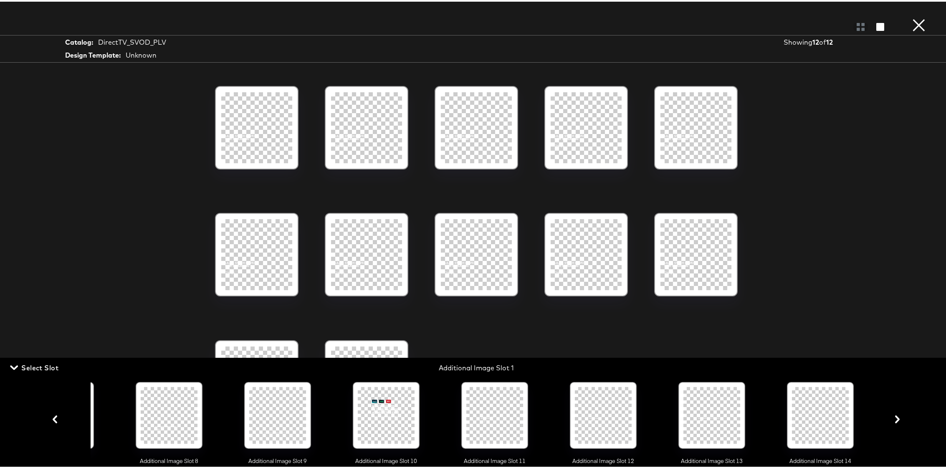
click at [375, 417] on div at bounding box center [386, 413] width 57 height 57
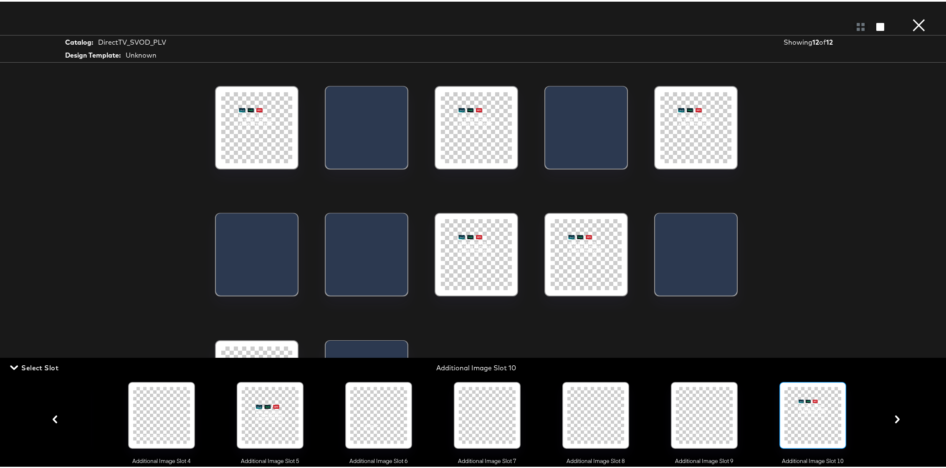
scroll to position [0, 402]
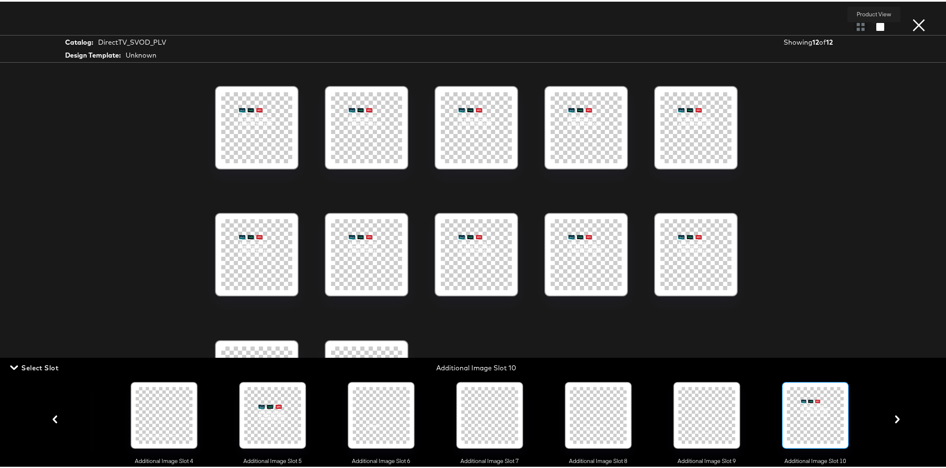
click at [876, 24] on icon "button" at bounding box center [880, 25] width 8 height 8
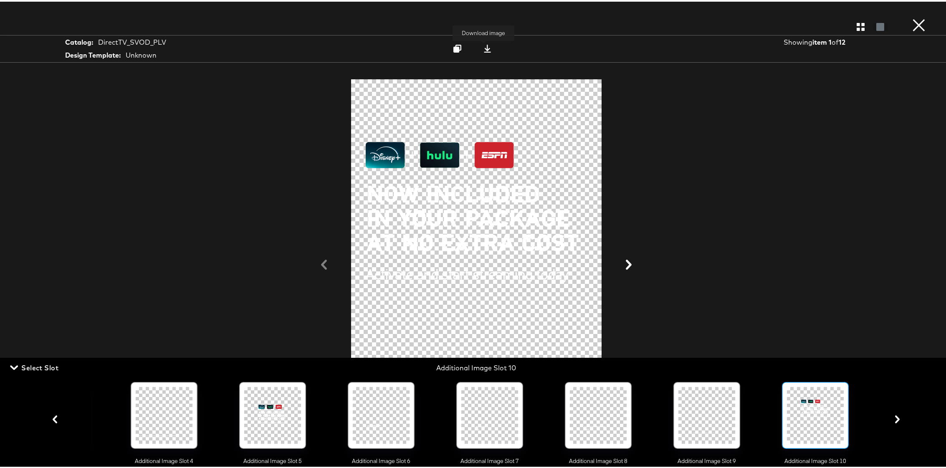
click at [484, 46] on icon at bounding box center [487, 47] width 7 height 8
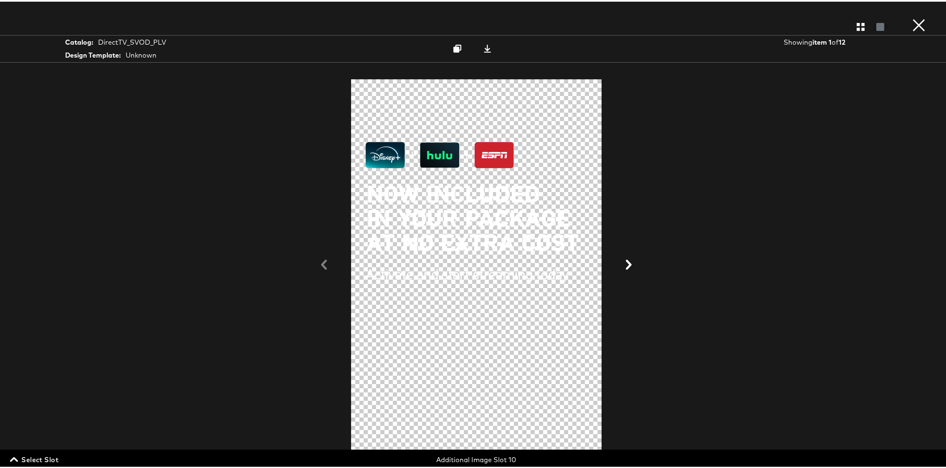
click at [626, 264] on icon at bounding box center [629, 263] width 6 height 10
click at [484, 48] on icon at bounding box center [487, 47] width 7 height 8
click at [911, 17] on button "×" at bounding box center [919, 8] width 17 height 17
